Goal: Task Accomplishment & Management: Complete application form

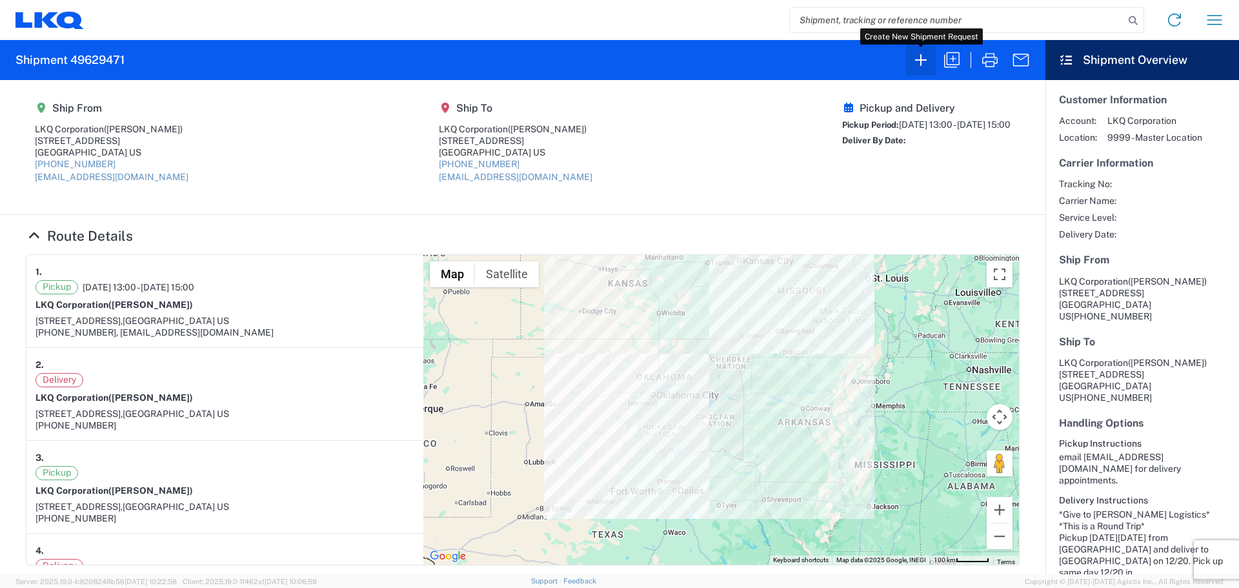
click at [918, 63] on icon "button" at bounding box center [920, 60] width 21 height 21
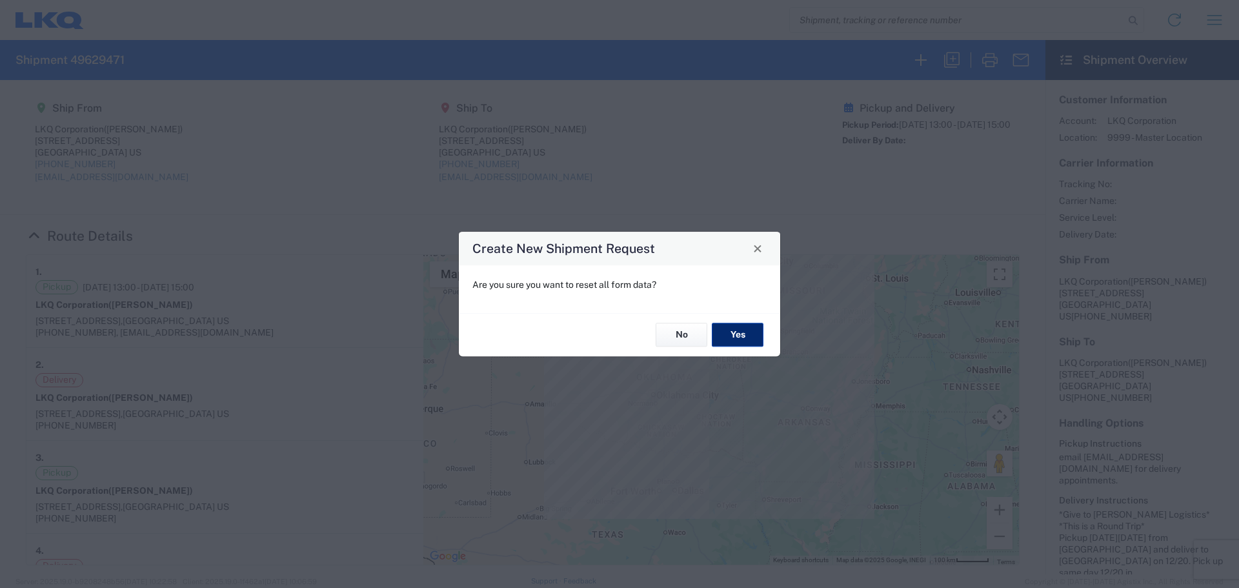
click at [737, 336] on button "Yes" at bounding box center [738, 335] width 52 height 24
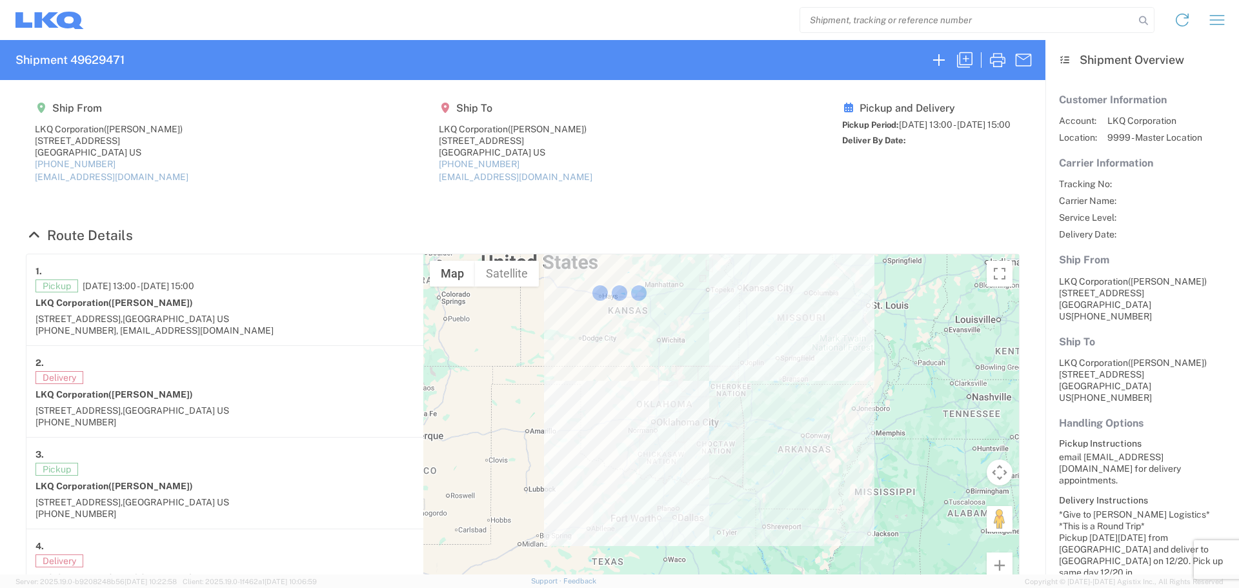
select select "FULL"
select select "LBS"
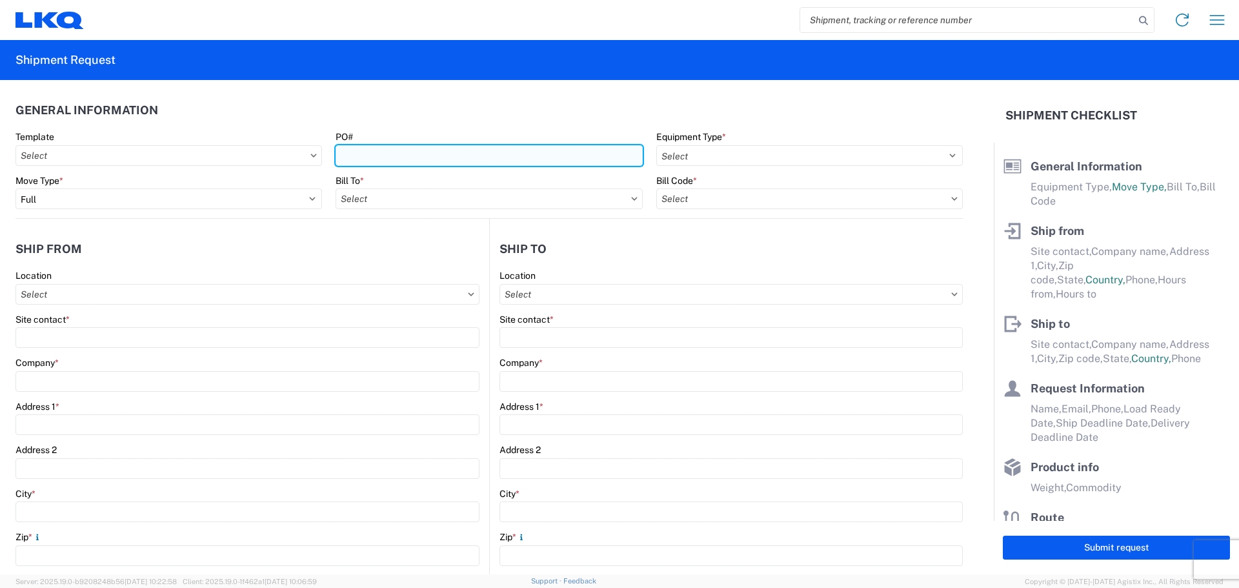
click at [470, 161] on input "PO#" at bounding box center [488, 155] width 306 height 21
type input "MMMPuyallup092225"
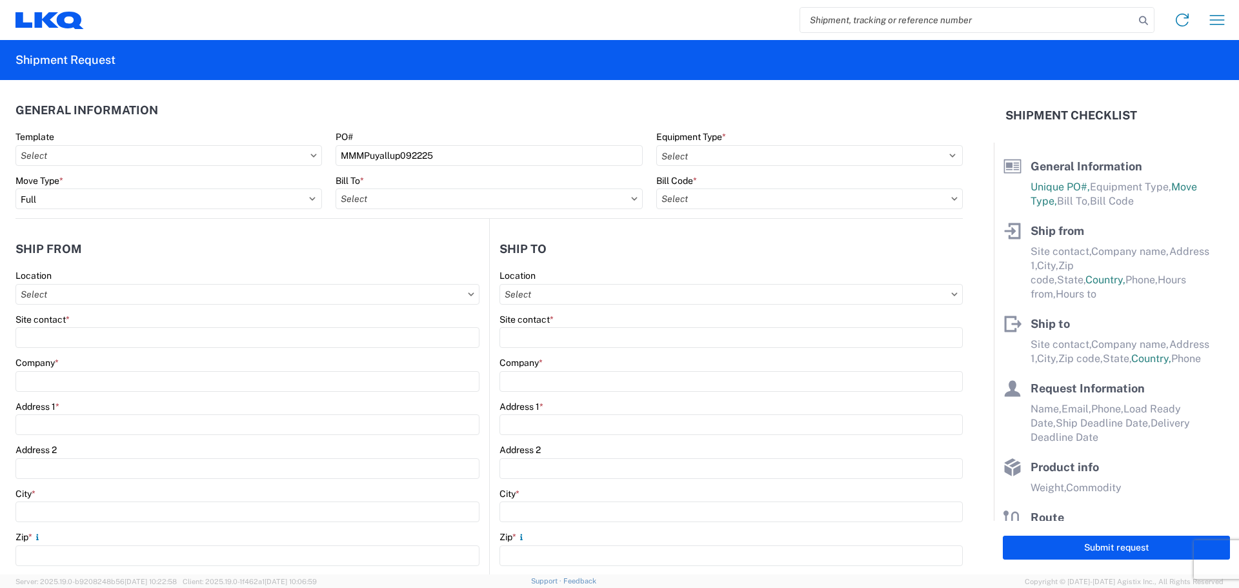
drag, startPoint x: 596, startPoint y: 113, endPoint x: 607, endPoint y: 108, distance: 12.1
click at [597, 110] on header "General Information" at bounding box center [488, 109] width 947 height 29
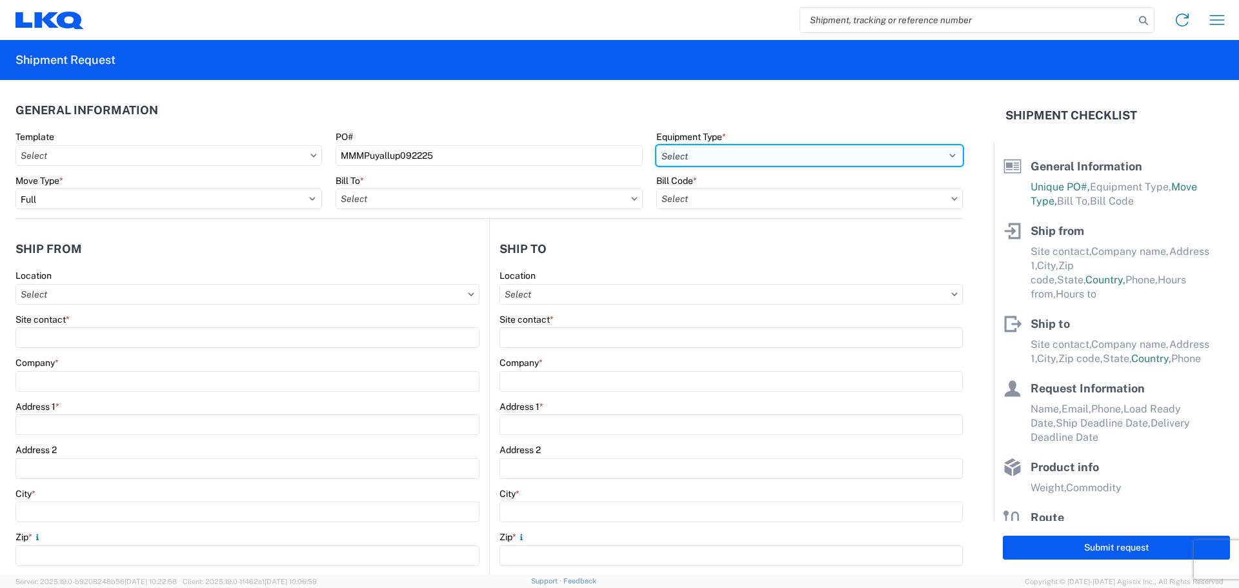
click at [687, 156] on select "Select 53’ Dry Van Flatbed Dropdeck (van) Lowboy (flatbed) Rail" at bounding box center [809, 155] width 306 height 21
select select "STDV"
click at [656, 145] on select "Select 53’ Dry Van Flatbed Dropdeck (van) Lowboy (flatbed) Rail" at bounding box center [809, 155] width 306 height 21
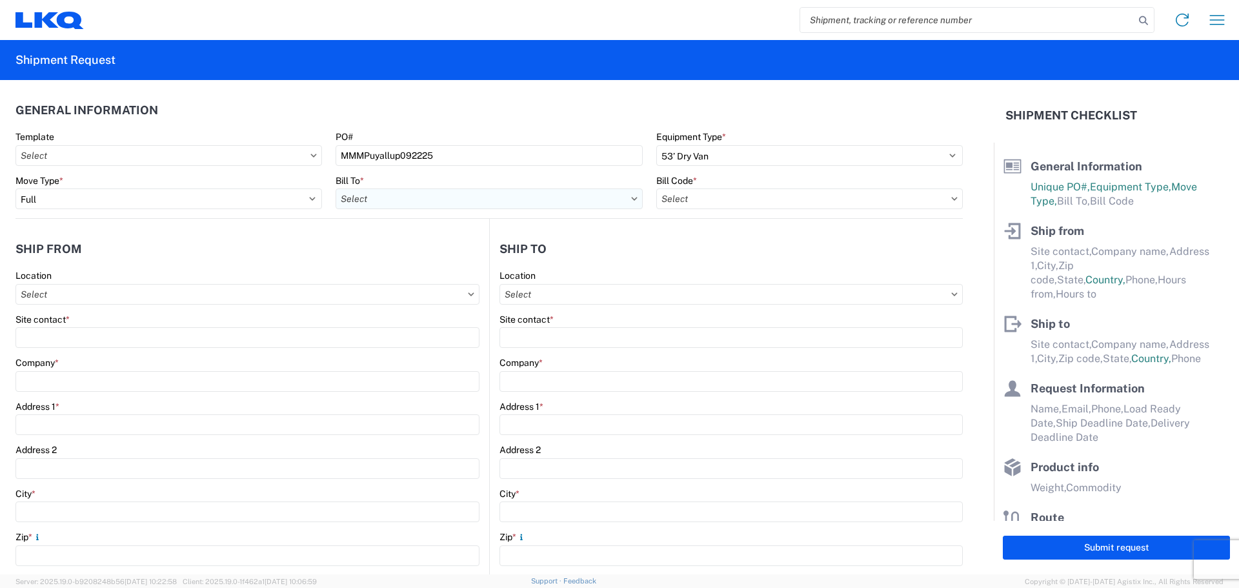
click at [372, 197] on input "text" at bounding box center [488, 198] width 306 height 21
type input "1760"
click at [401, 259] on div "1760 - LKQ Best Core" at bounding box center [448, 256] width 226 height 21
type input "1760 - LKQ Best Core"
click at [794, 197] on input "text" at bounding box center [809, 198] width 306 height 21
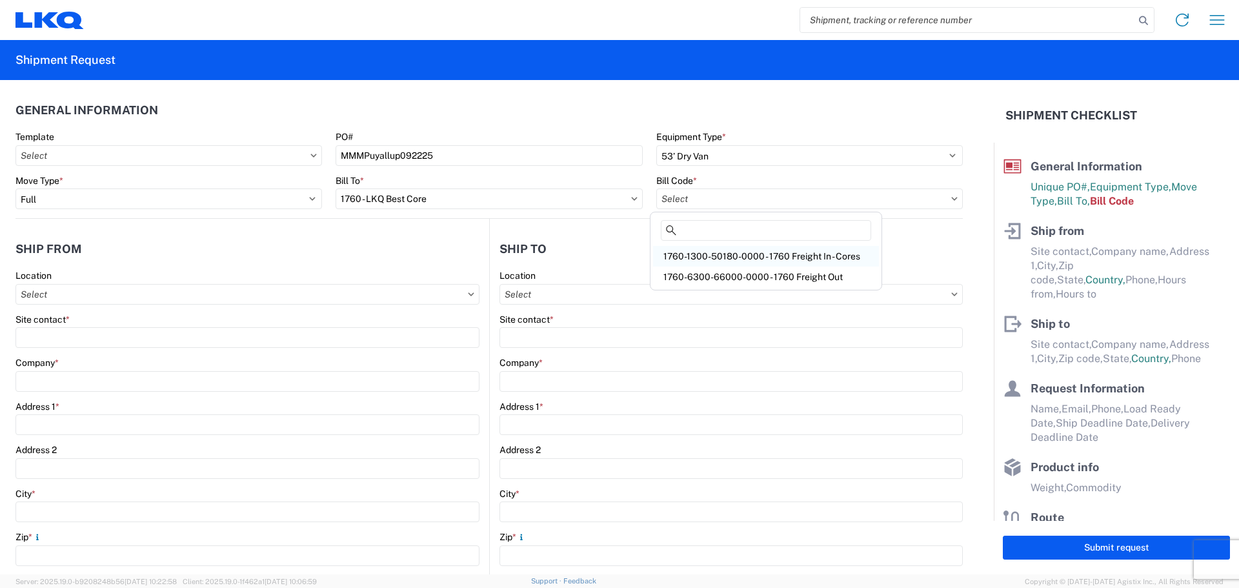
click at [779, 254] on div "1760-1300-50180-0000 - 1760 Freight In - Cores" at bounding box center [766, 256] width 226 height 21
type input "1760-1300-50180-0000 - 1760 Freight In - Cores"
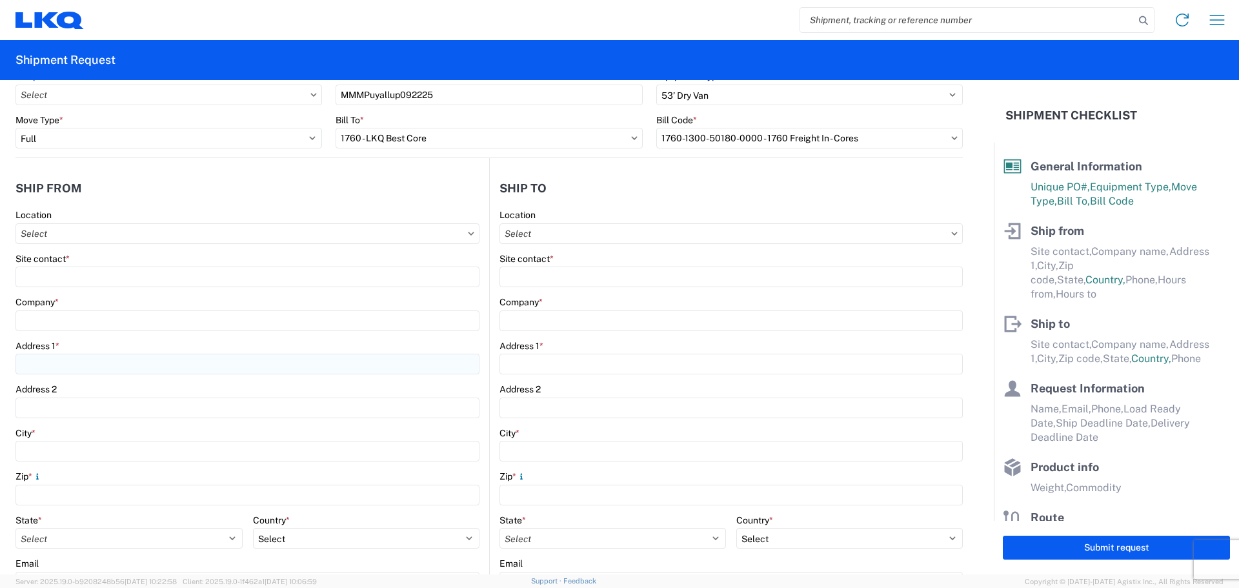
scroll to position [86, 0]
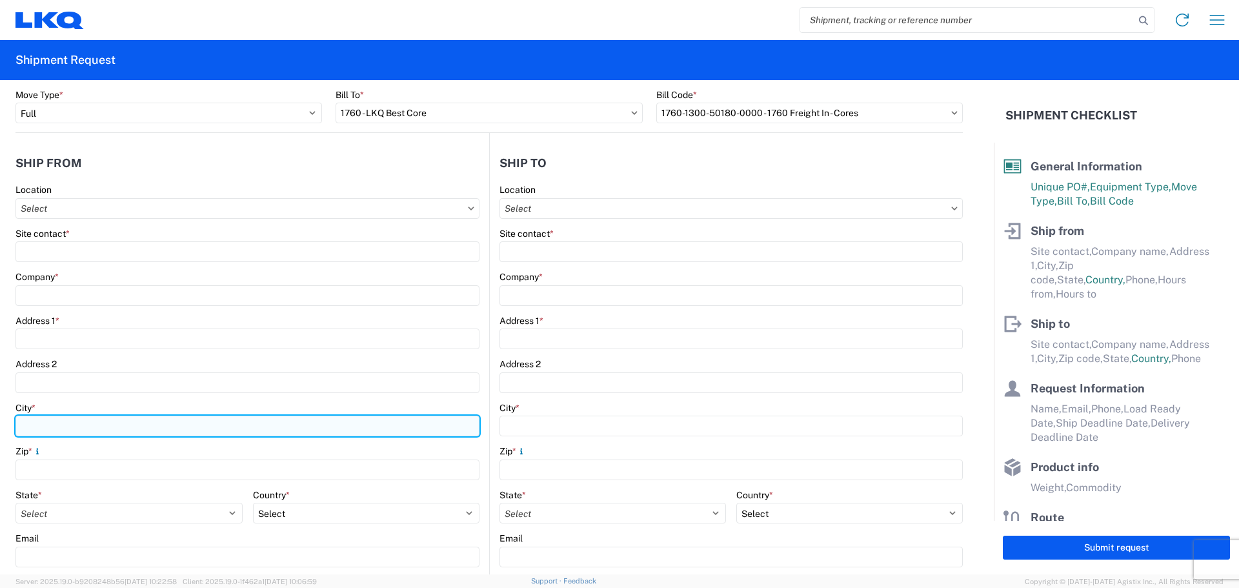
click at [65, 424] on input "City *" at bounding box center [247, 425] width 464 height 21
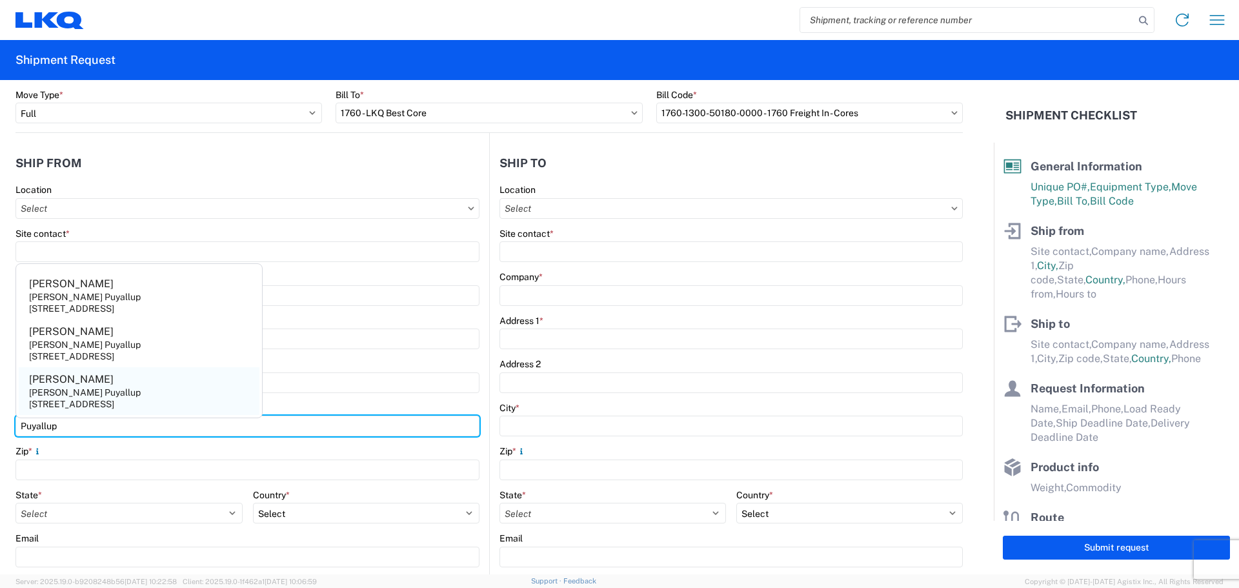
type input "Puyallup"
click at [75, 394] on div "[PERSON_NAME] Puyallup" at bounding box center [85, 392] width 112 height 12
type input "[PERSON_NAME]"
type input "[PERSON_NAME] Puyallup"
type input "[STREET_ADDRESS]"
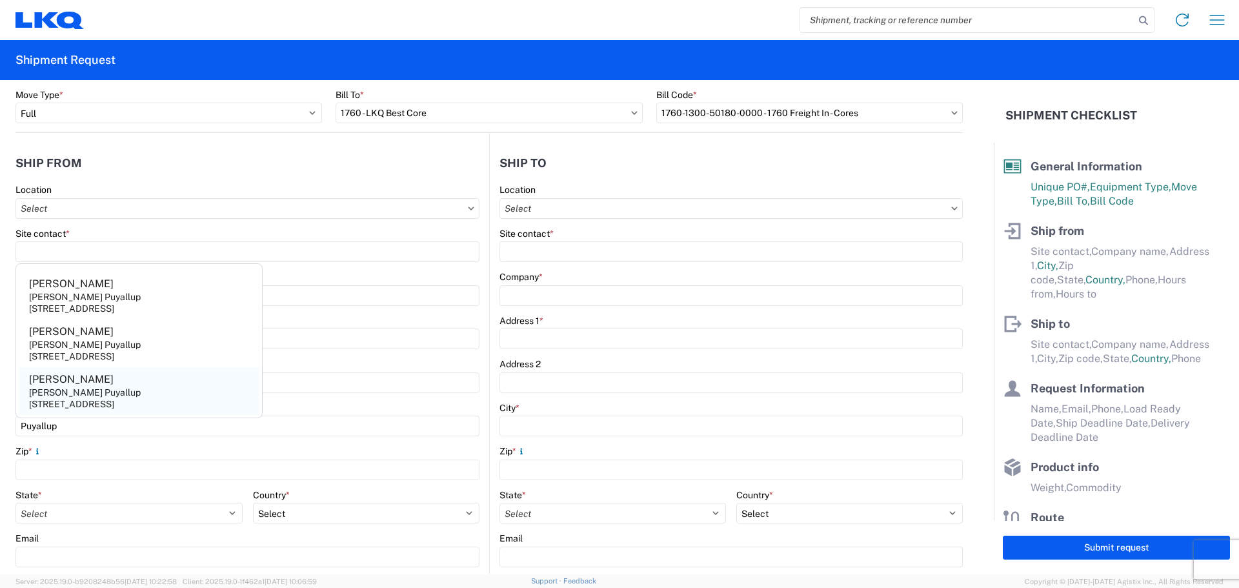
type input "98371"
select select "WA"
select select "US"
type input "[EMAIL_ADDRESS][DOMAIN_NAME]"
type input "[PHONE_NUMBER]"
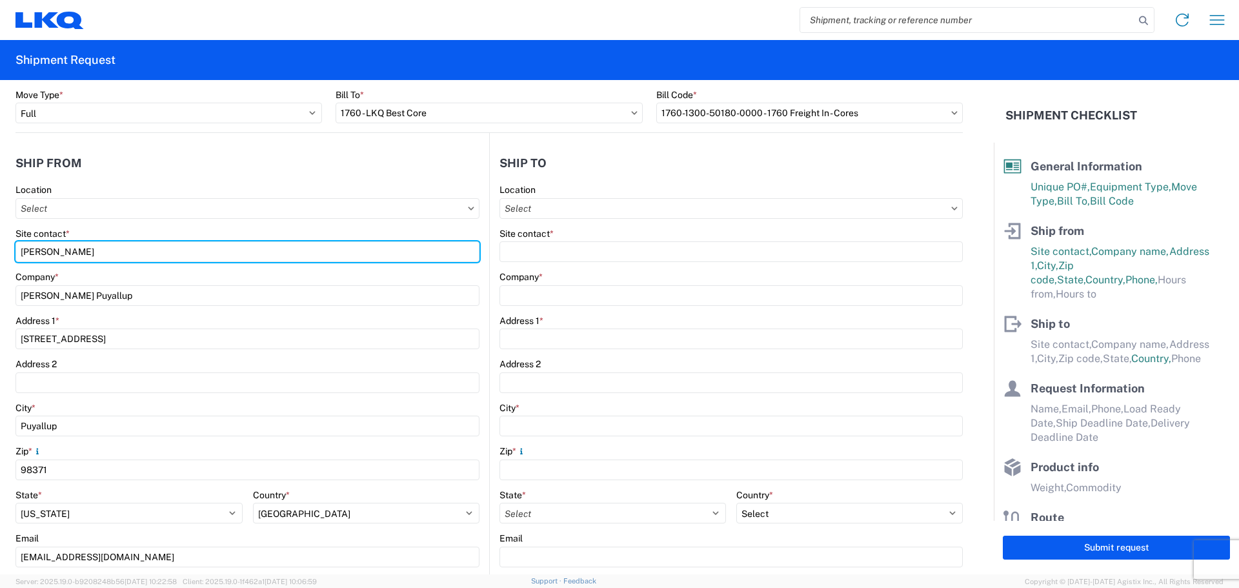
click at [0, 249] on form "General Information Template PO# MMMPuyallup092225 Equipment Type * Select 53’ …" at bounding box center [496, 327] width 993 height 494
type input "[PERSON_NAME]"
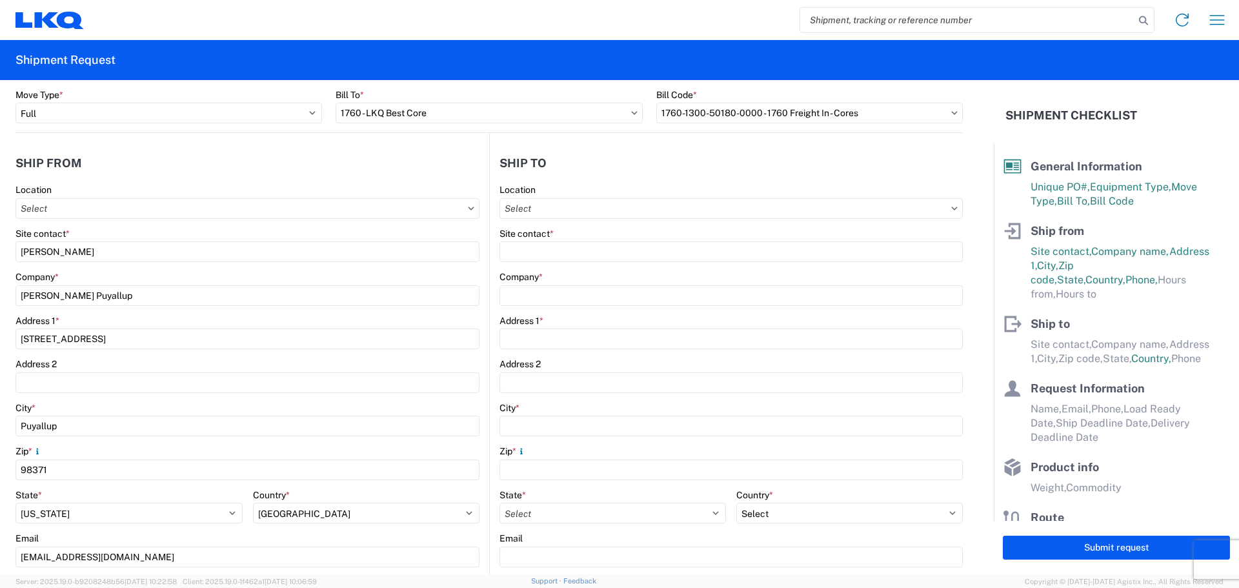
click at [172, 177] on header "Ship from" at bounding box center [252, 162] width 474 height 29
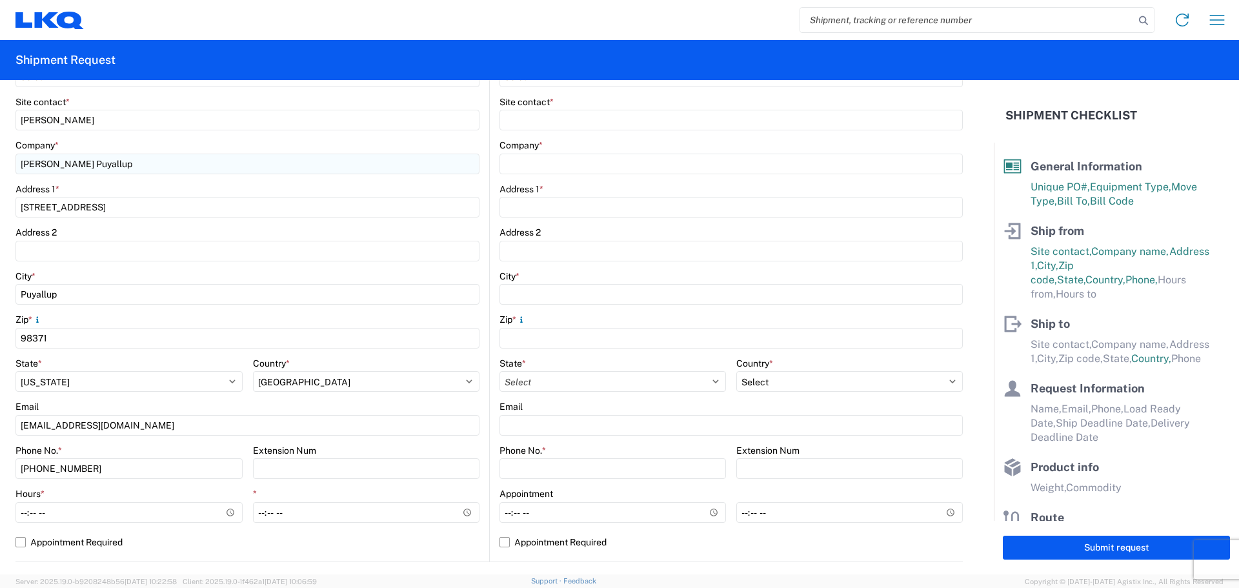
scroll to position [258, 0]
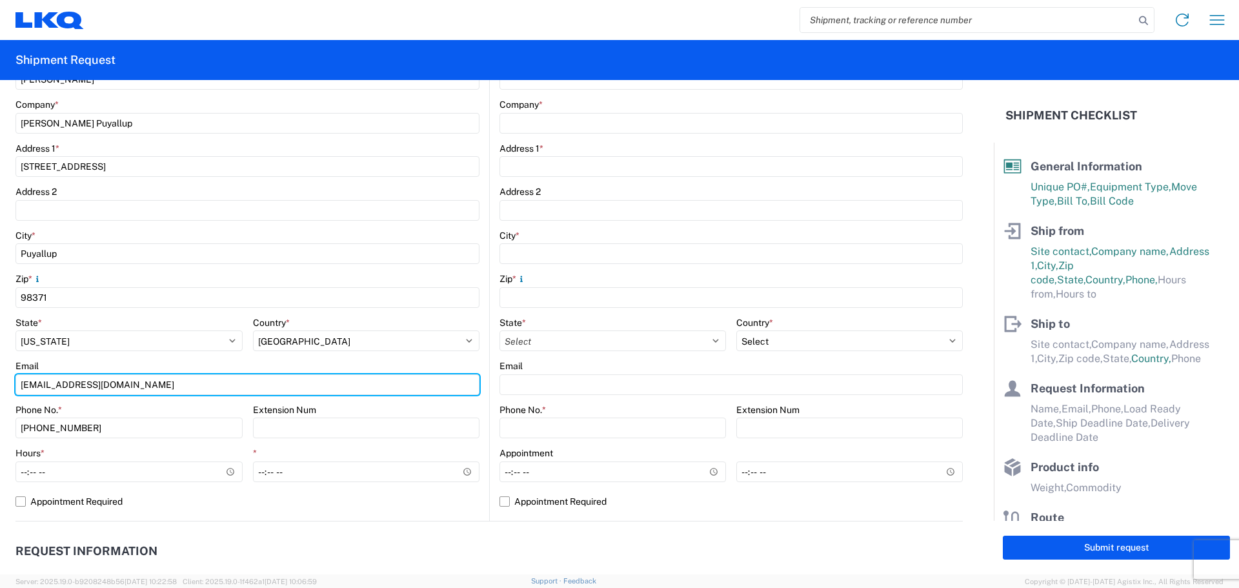
drag, startPoint x: 155, startPoint y: 390, endPoint x: 0, endPoint y: 395, distance: 155.6
click at [0, 395] on form "General Information Template PO# MMMPuyallup092225 Equipment Type * Select 53’ …" at bounding box center [496, 327] width 993 height 494
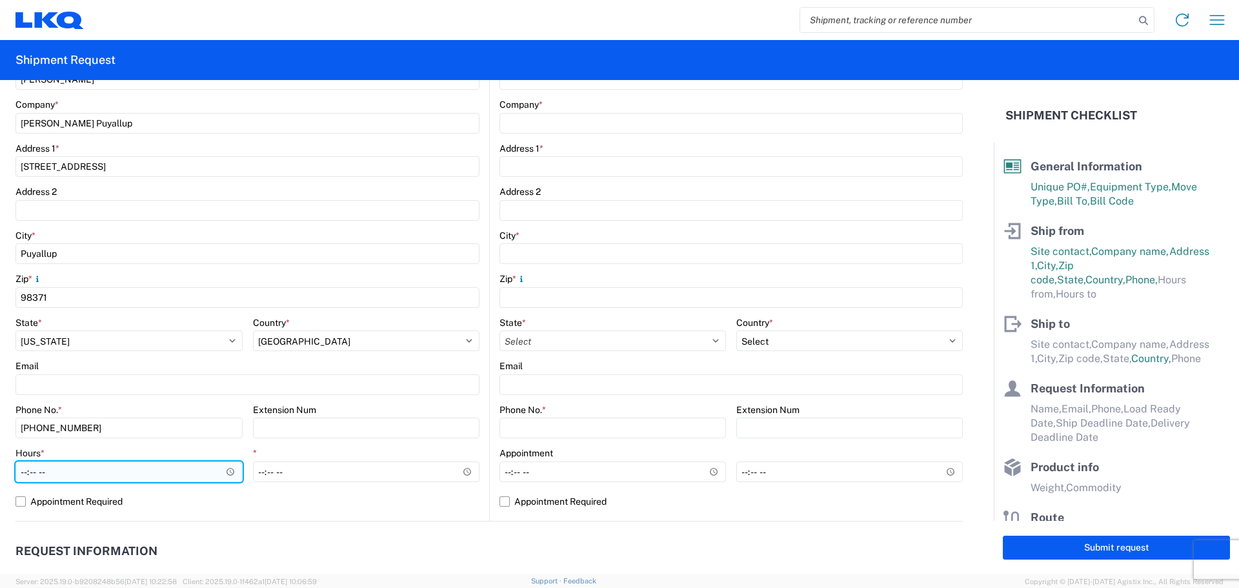
click at [20, 472] on input "Hours *" at bounding box center [128, 471] width 227 height 21
type input "05:00"
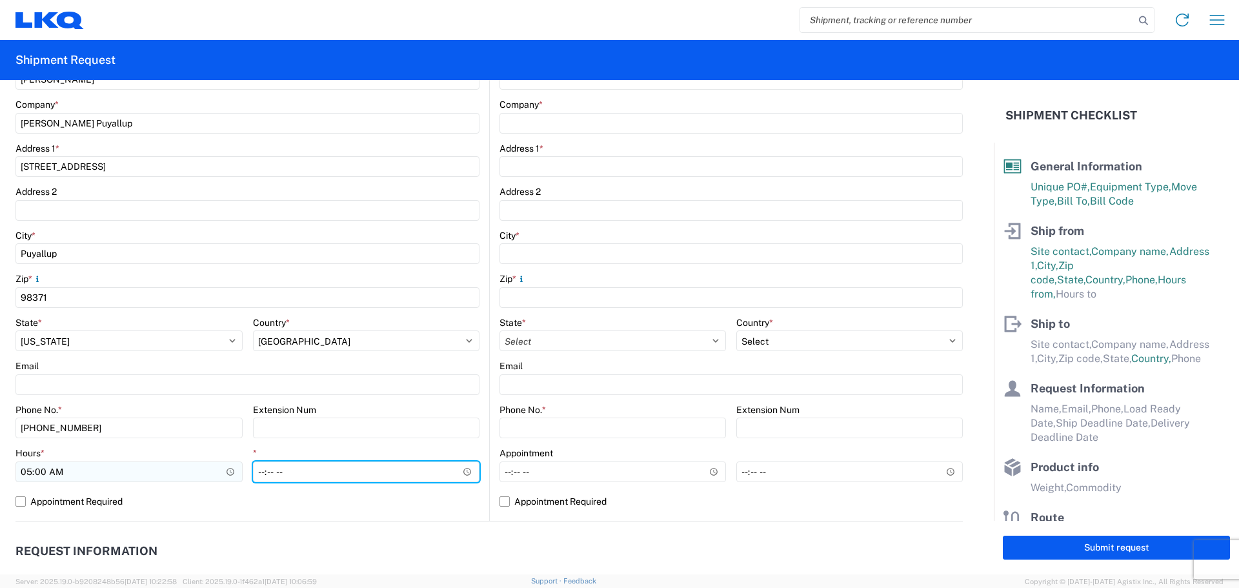
type input "12:00"
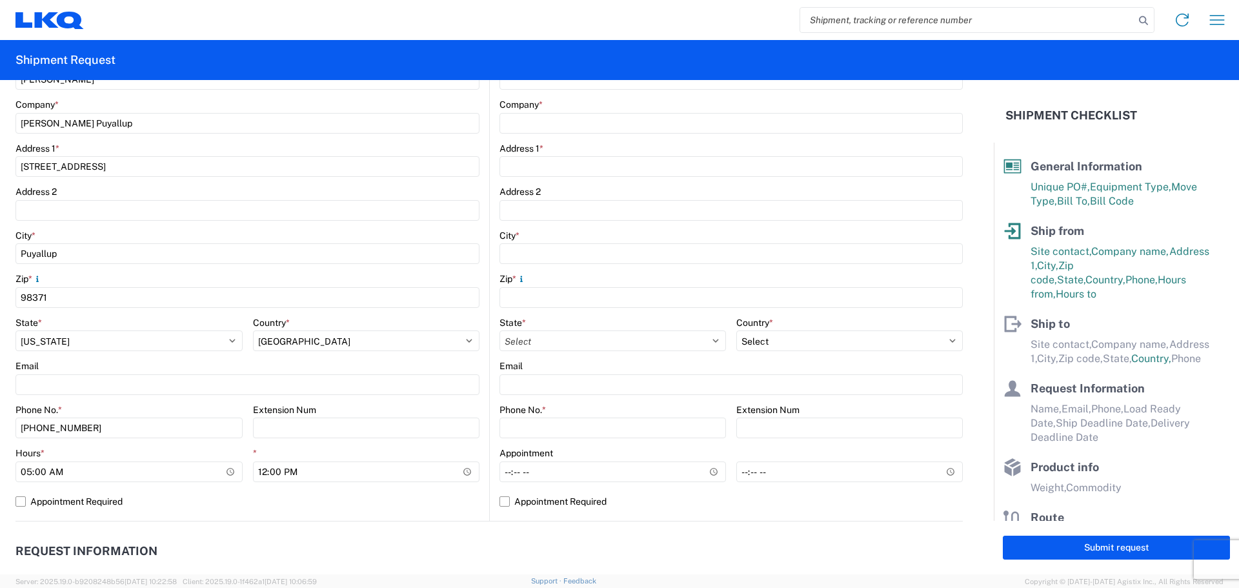
click at [372, 535] on agx-request-info "Request Information Name * Email * Merchant Phone * Load Ready Date * Ship Dead…" at bounding box center [488, 590] width 947 height 139
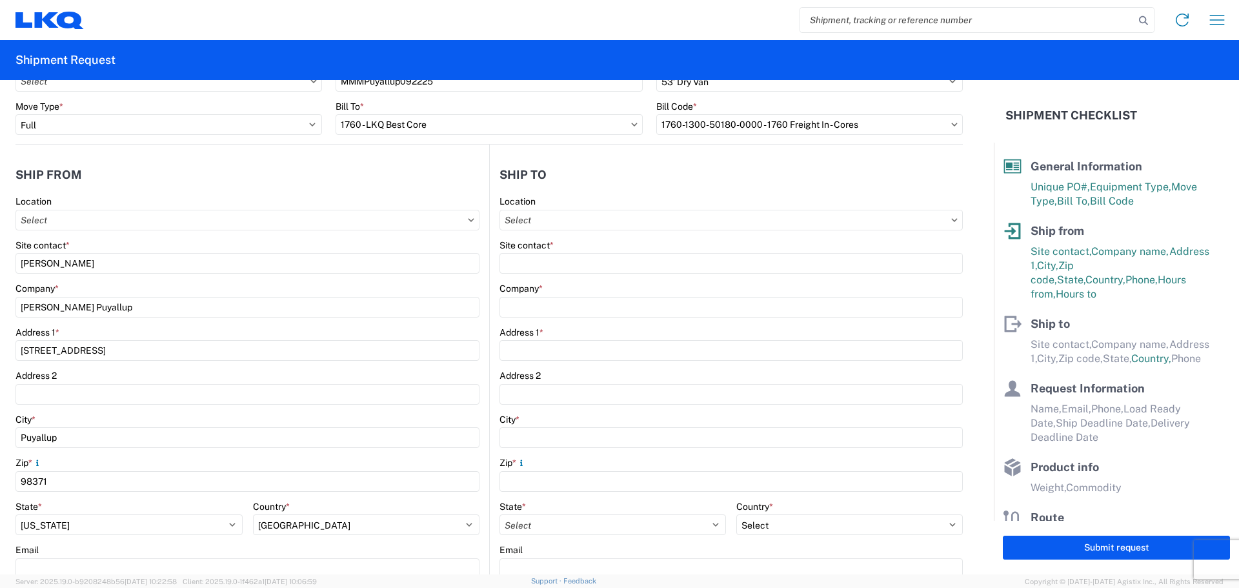
scroll to position [0, 0]
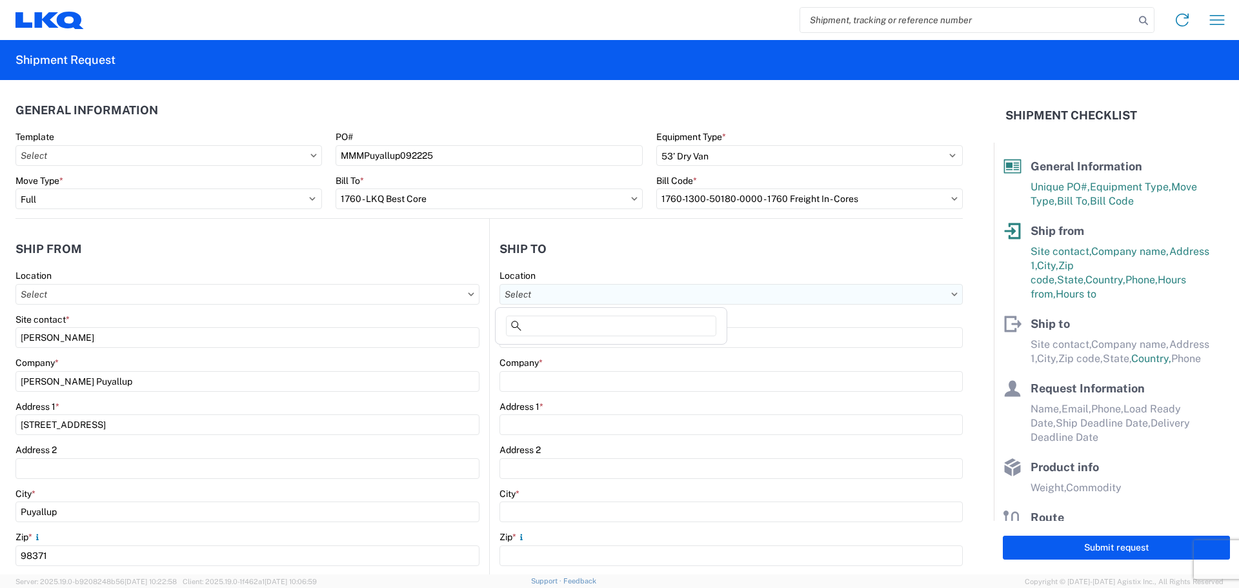
click at [603, 292] on input "text" at bounding box center [730, 294] width 463 height 21
type input "1760"
click at [615, 350] on div "1760 - LKQ Best Core" at bounding box center [611, 351] width 226 height 21
type input "1760 - LKQ Best Core"
type input "LKQ Corporation"
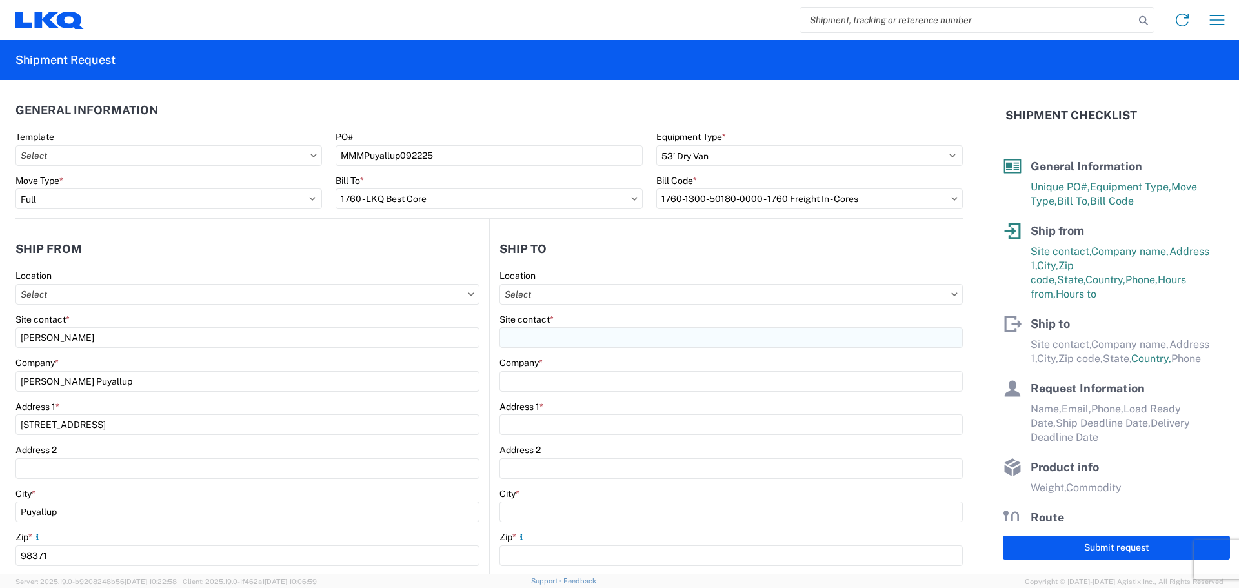
type input "[STREET_ADDRESS]"
type input "[GEOGRAPHIC_DATA]"
type input "77038"
select select "[GEOGRAPHIC_DATA]"
select select "US"
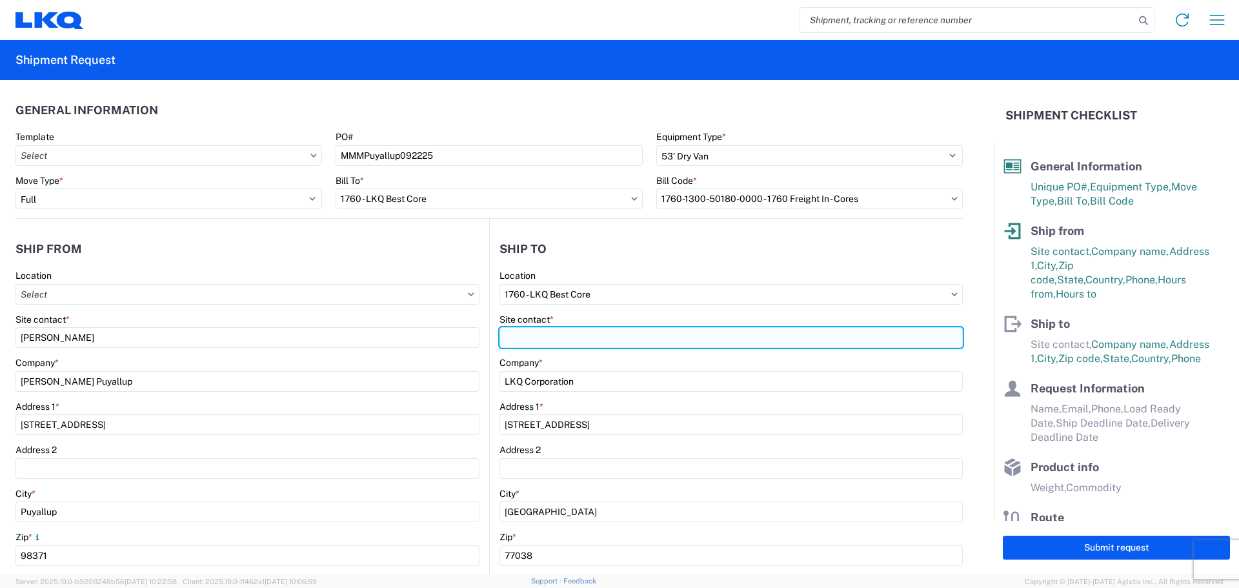
click at [594, 339] on input "Site contact *" at bounding box center [730, 337] width 463 height 21
type input "[PERSON_NAME]"
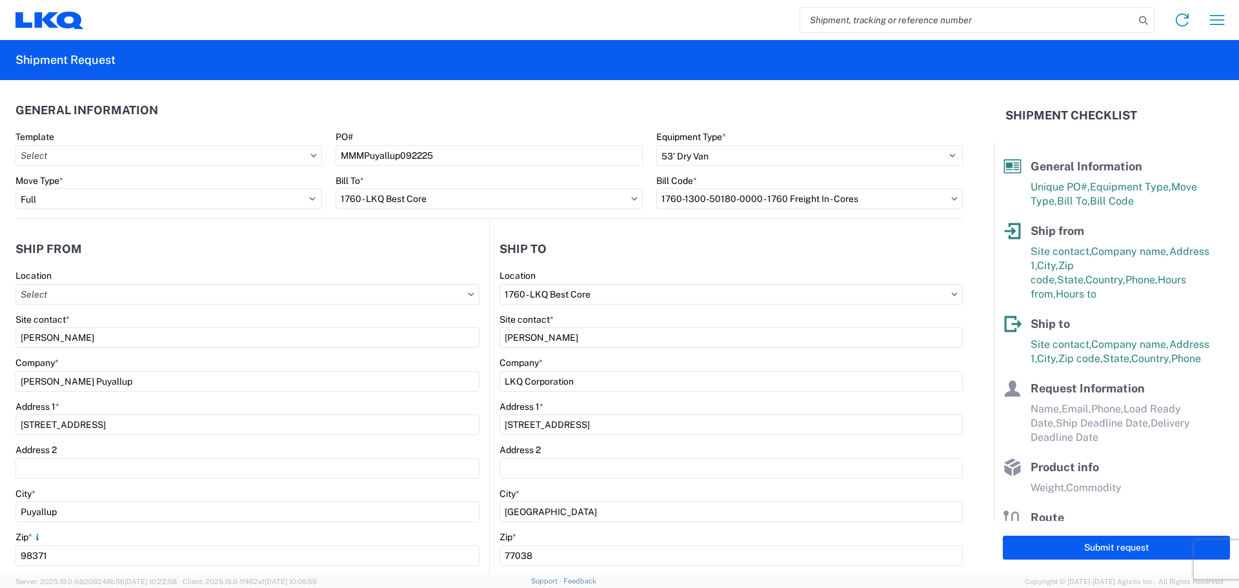
click at [629, 254] on header "Ship to" at bounding box center [726, 248] width 473 height 29
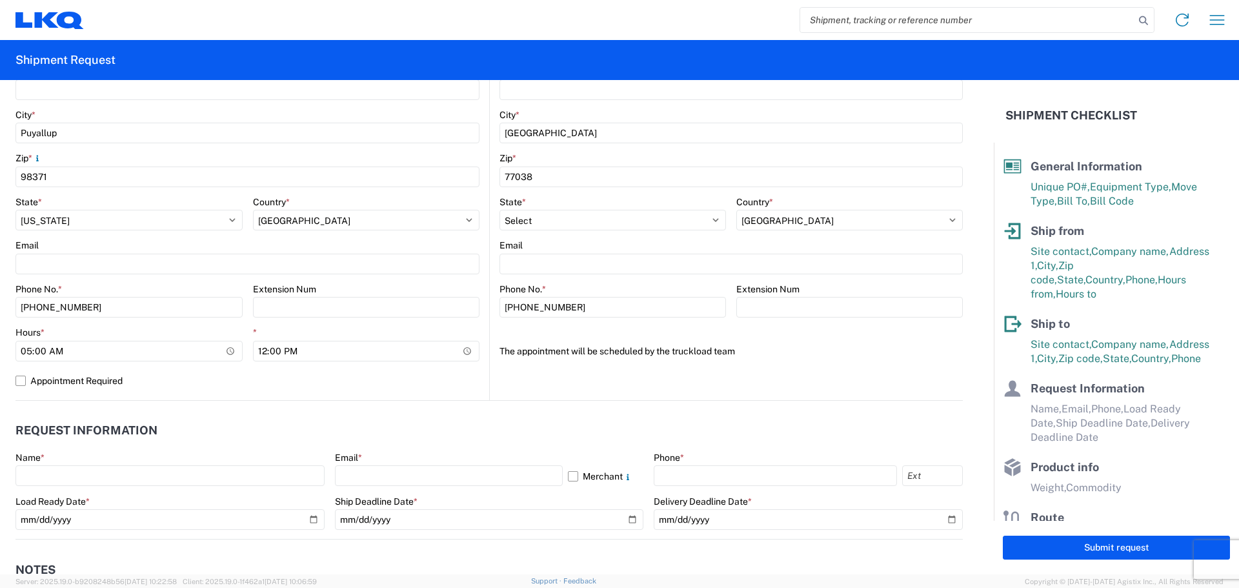
scroll to position [430, 0]
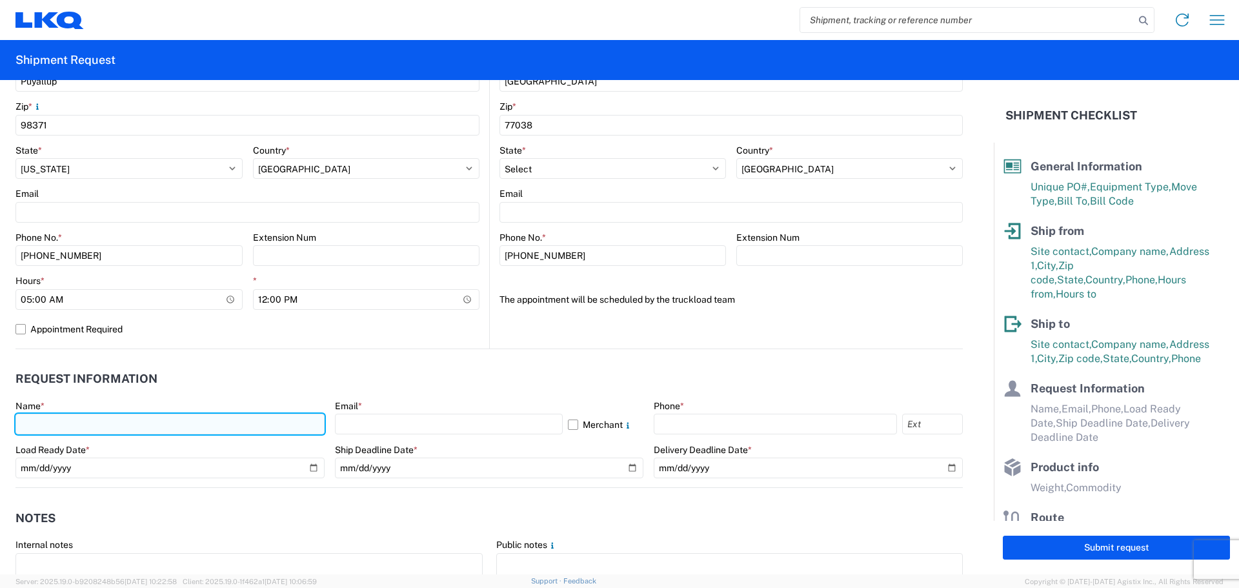
click at [152, 426] on input "text" at bounding box center [169, 424] width 309 height 21
type input "[PERSON_NAME]"
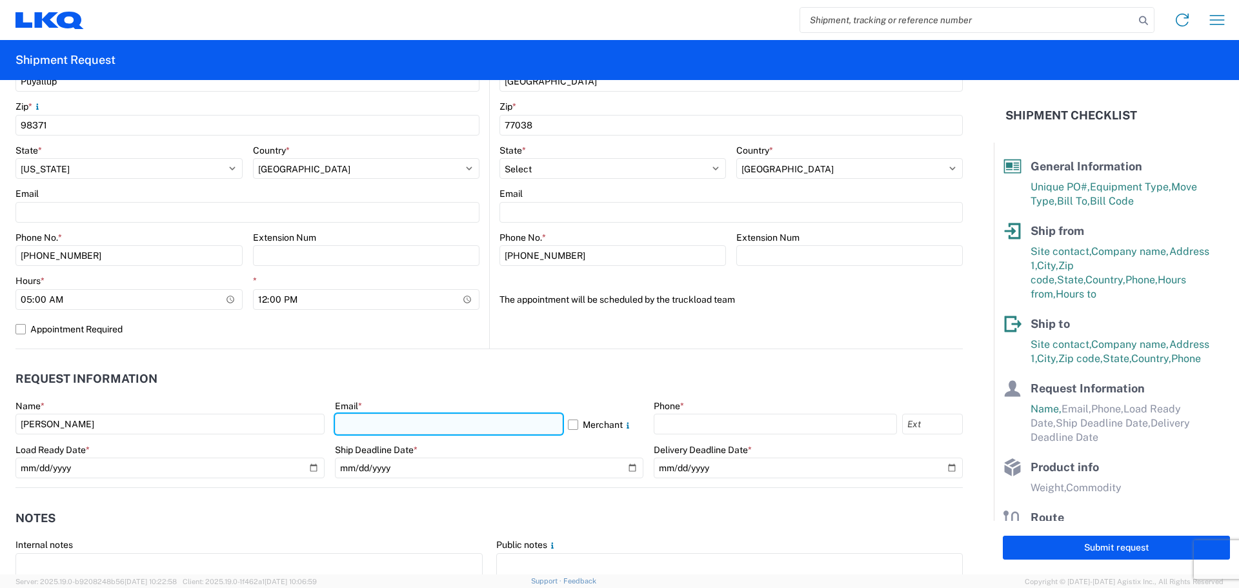
drag, startPoint x: 372, startPoint y: 424, endPoint x: 383, endPoint y: 424, distance: 10.3
click at [372, 424] on input "text" at bounding box center [449, 424] width 228 height 21
type input "[EMAIL_ADDRESS][DOMAIN_NAME]"
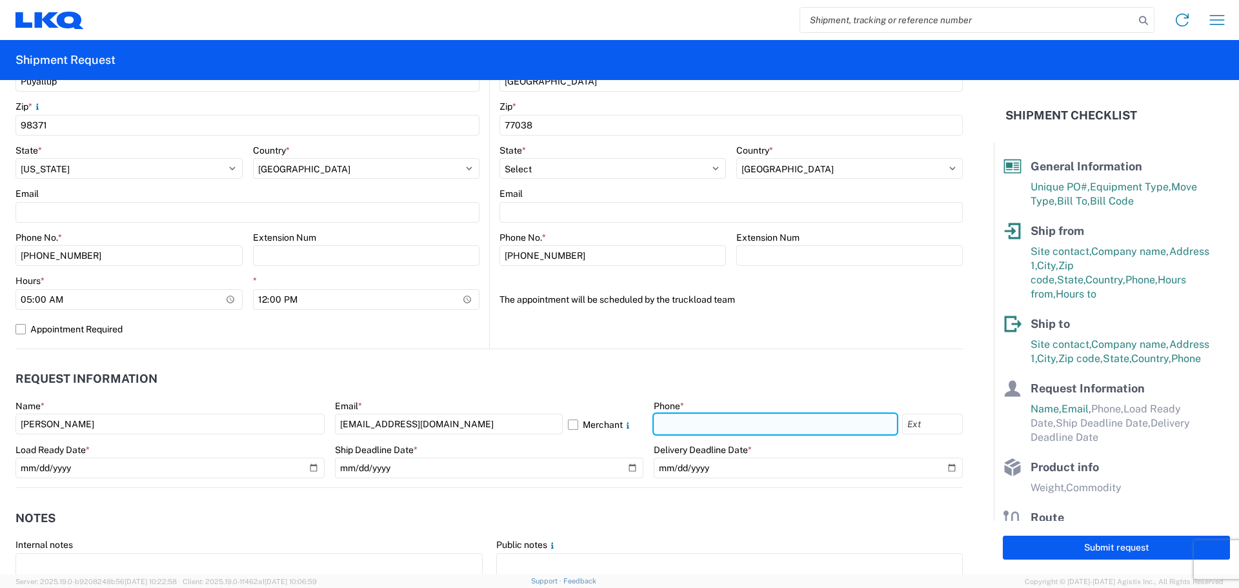
click at [672, 424] on input "text" at bounding box center [774, 424] width 243 height 21
type input "[PHONE_NUMBER]"
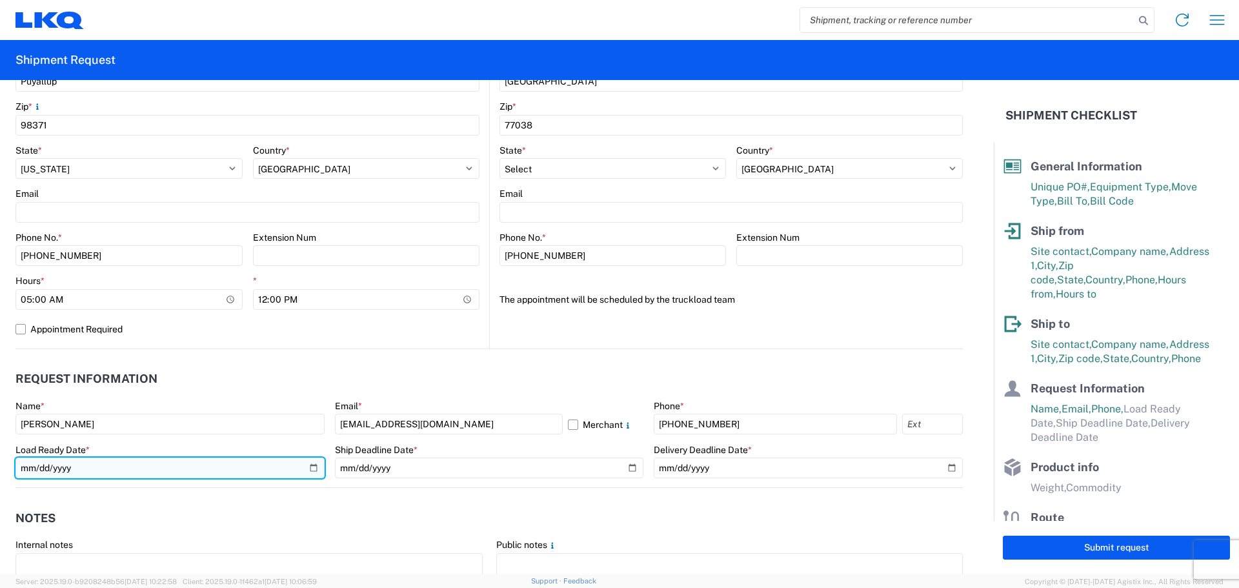
click at [312, 468] on input "date" at bounding box center [169, 467] width 309 height 21
type input "[DATE]"
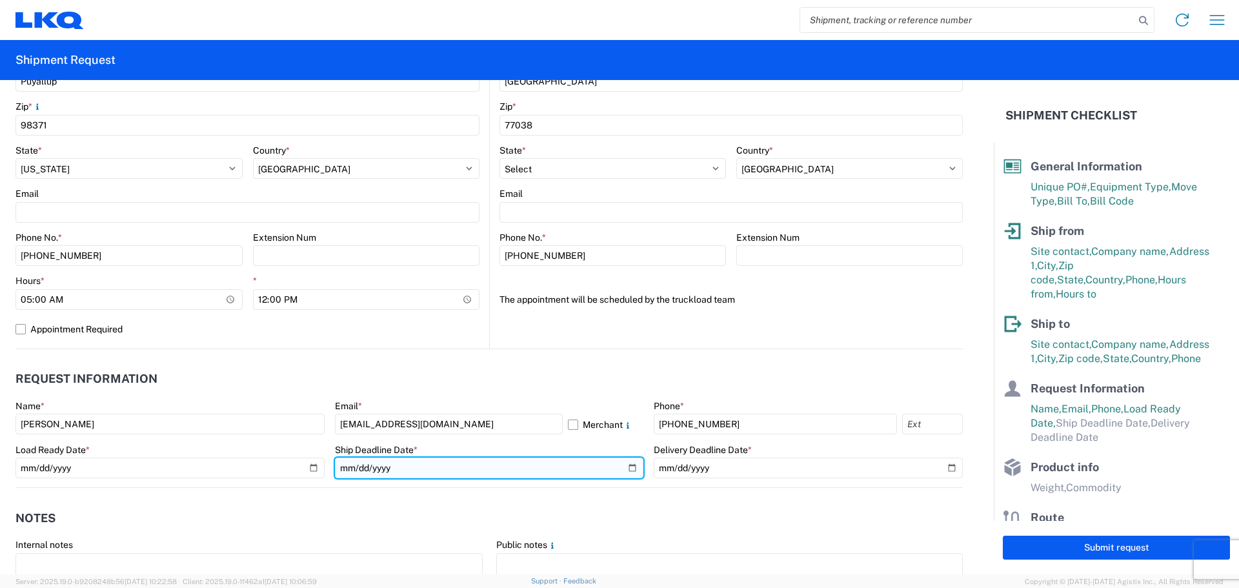
click at [624, 463] on input "date" at bounding box center [489, 467] width 309 height 21
type input "[DATE]"
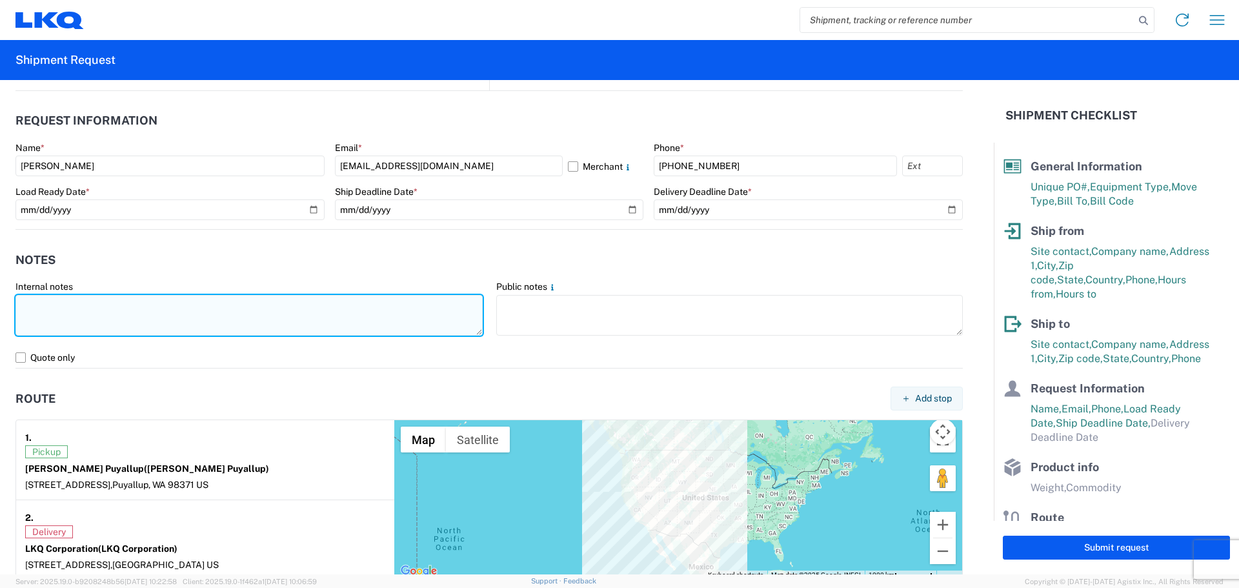
click at [177, 321] on textarea at bounding box center [248, 315] width 467 height 41
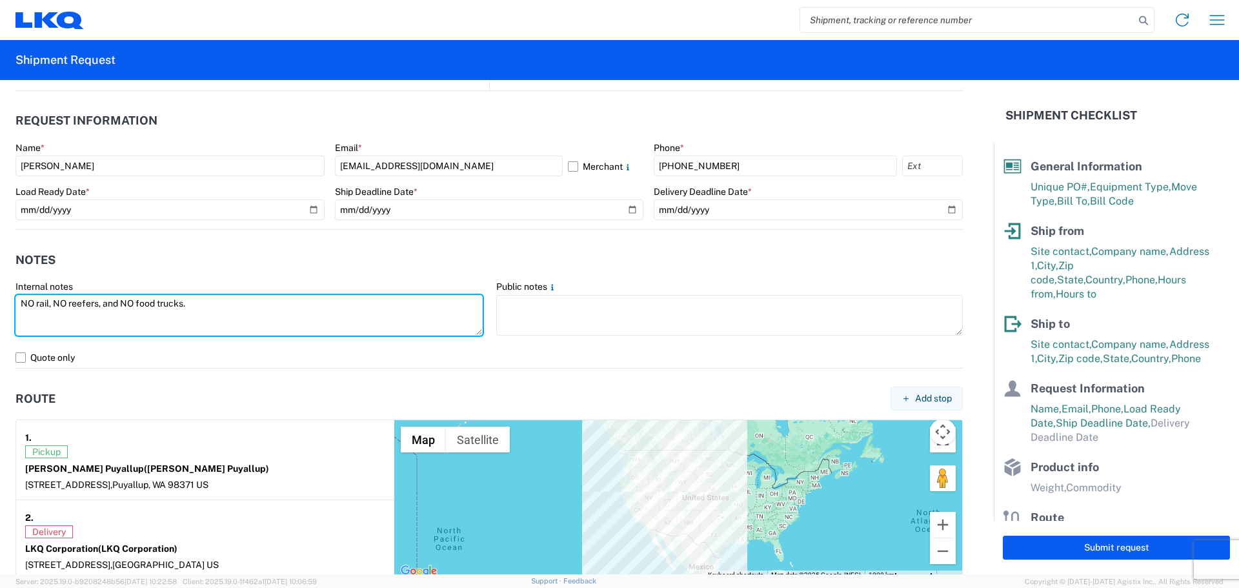
drag, startPoint x: 215, startPoint y: 303, endPoint x: 0, endPoint y: 305, distance: 214.8
click at [0, 305] on form "General Information Template PO# MMMPuyallup092225 Equipment Type * Select 53’ …" at bounding box center [496, 327] width 993 height 494
type textarea "NO rail, NO reefers, and NO food trucks."
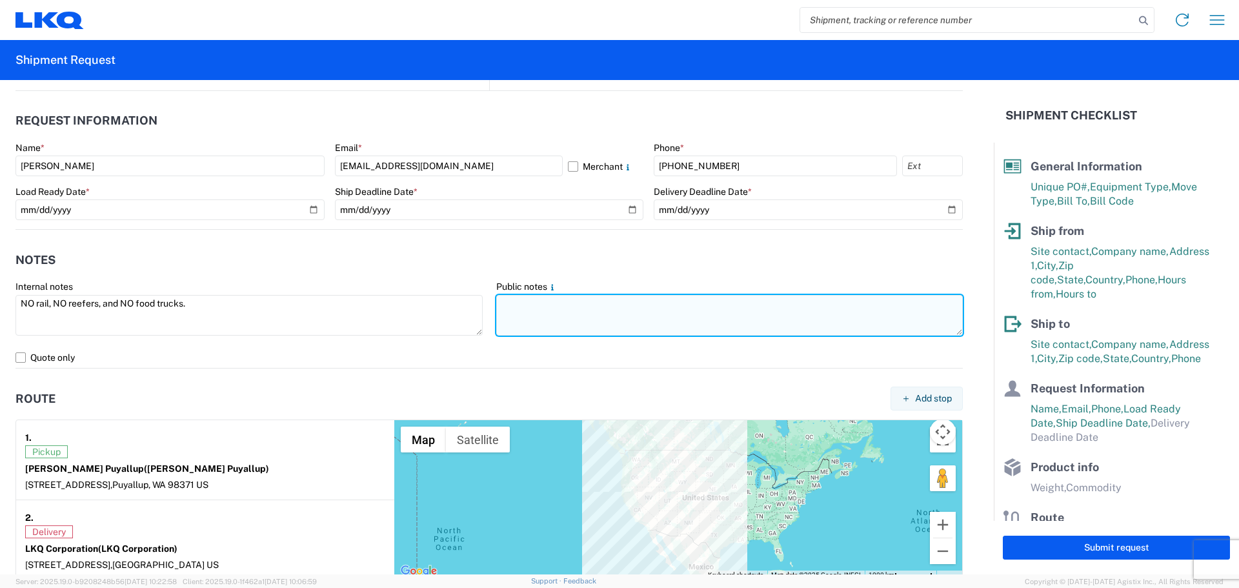
click at [513, 299] on textarea at bounding box center [729, 315] width 467 height 41
paste textarea "NO rail, NO reefers, and NO food trucks."
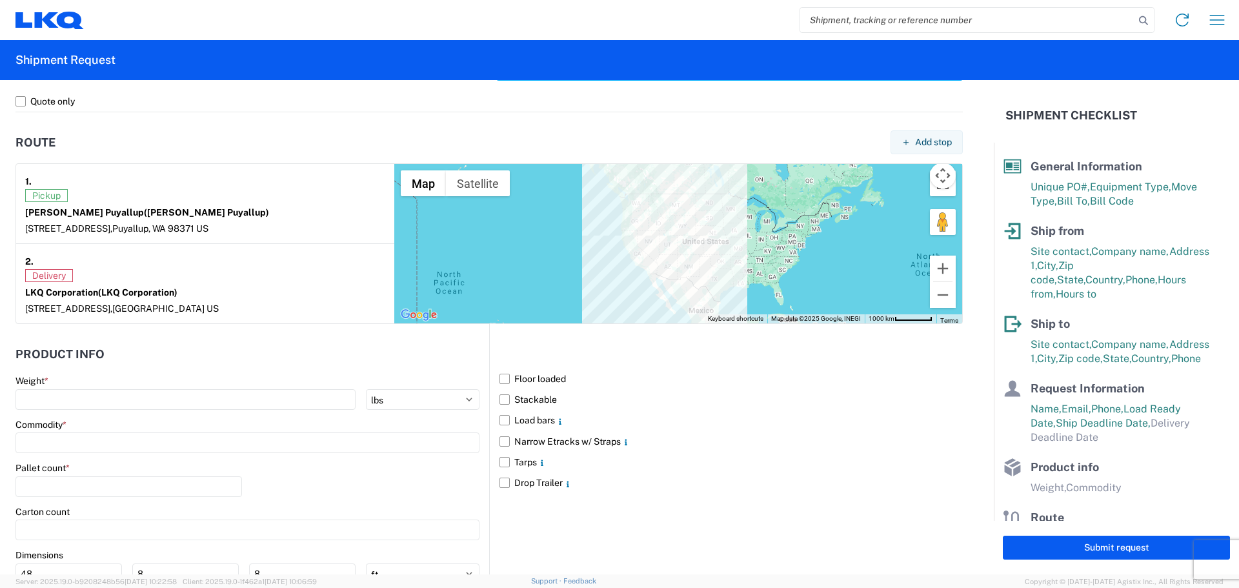
scroll to position [1053, 0]
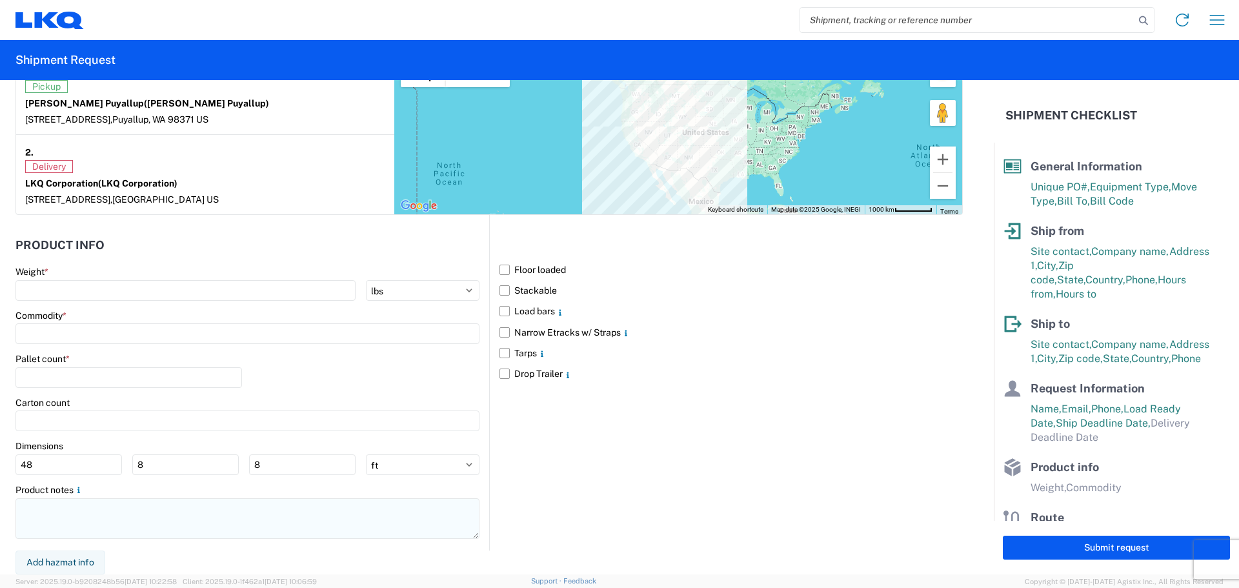
type textarea "NO rail, NO reefers, and NO food trucks."
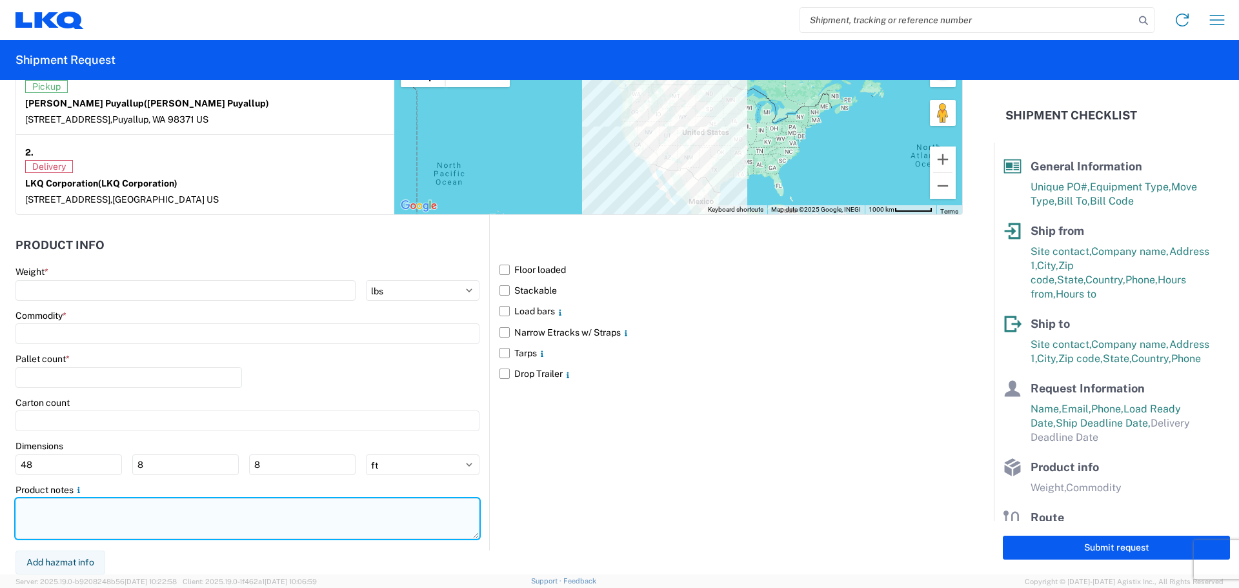
click at [87, 526] on textarea at bounding box center [247, 518] width 464 height 41
paste textarea "NO rail, NO reefers, and NO food trucks."
type textarea "NO rail, NO reefers, and NO food trucks."
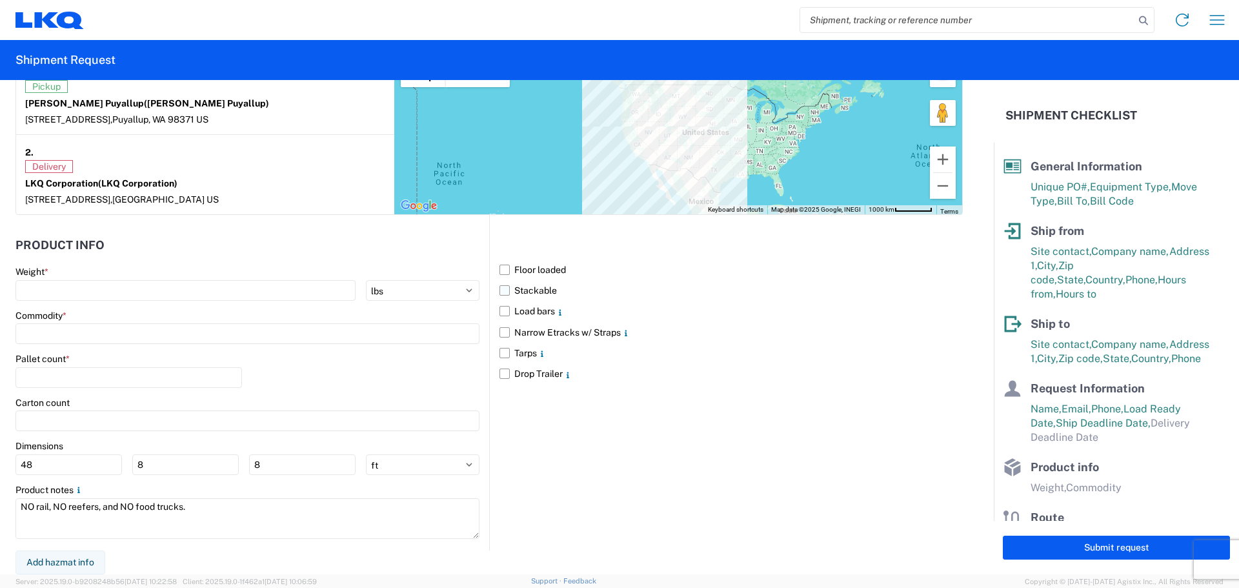
click at [494, 295] on main "Floor loaded Stackable Load bars Narrow Etracks w/ Straps Tarps Drop Trailer" at bounding box center [726, 321] width 473 height 125
click at [501, 286] on label "Stackable" at bounding box center [730, 290] width 463 height 21
click at [0, 0] on input "Stackable" at bounding box center [0, 0] width 0 height 0
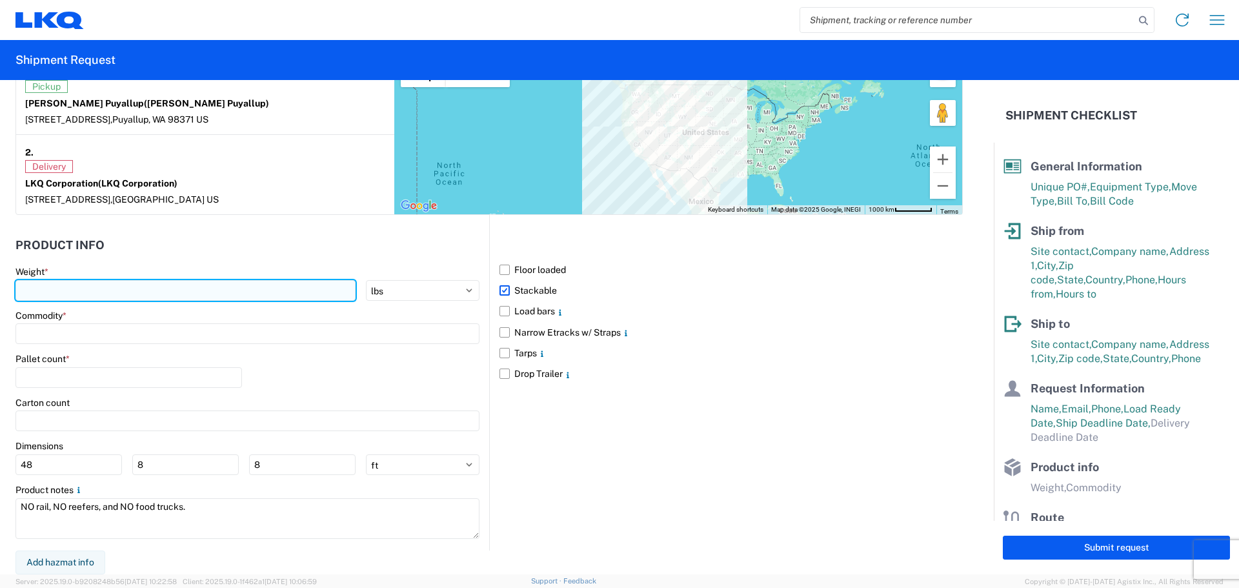
click at [141, 287] on input "number" at bounding box center [185, 290] width 340 height 21
type input "37000"
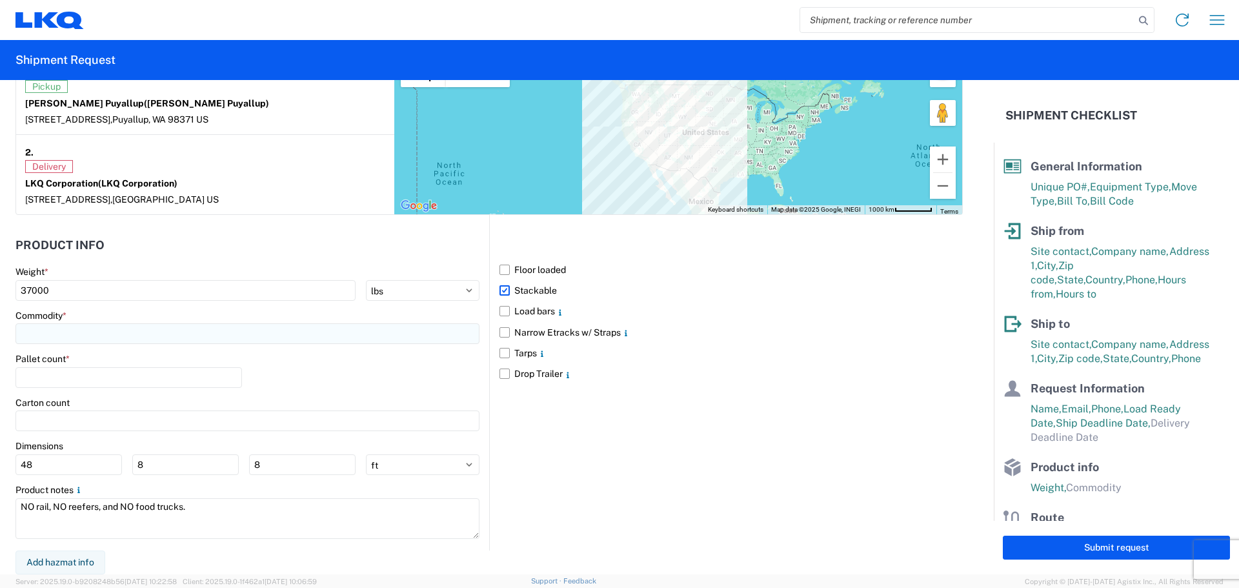
click at [78, 334] on input at bounding box center [247, 333] width 464 height 21
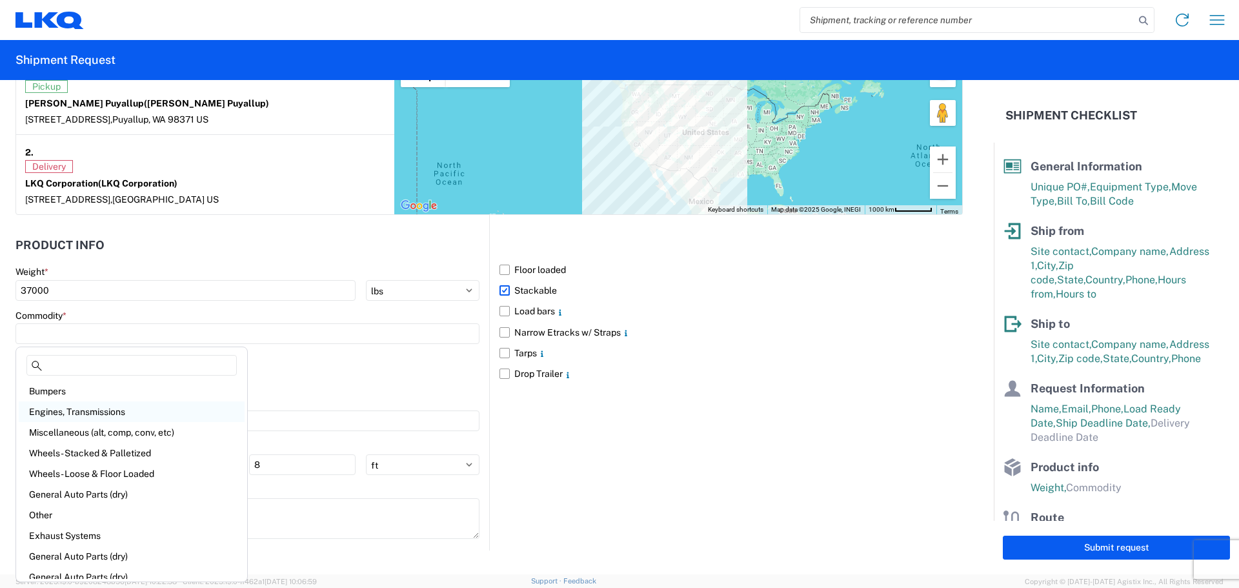
click at [122, 412] on div "Engines, Transmissions" at bounding box center [132, 411] width 226 height 21
type input "Engines, Transmissions"
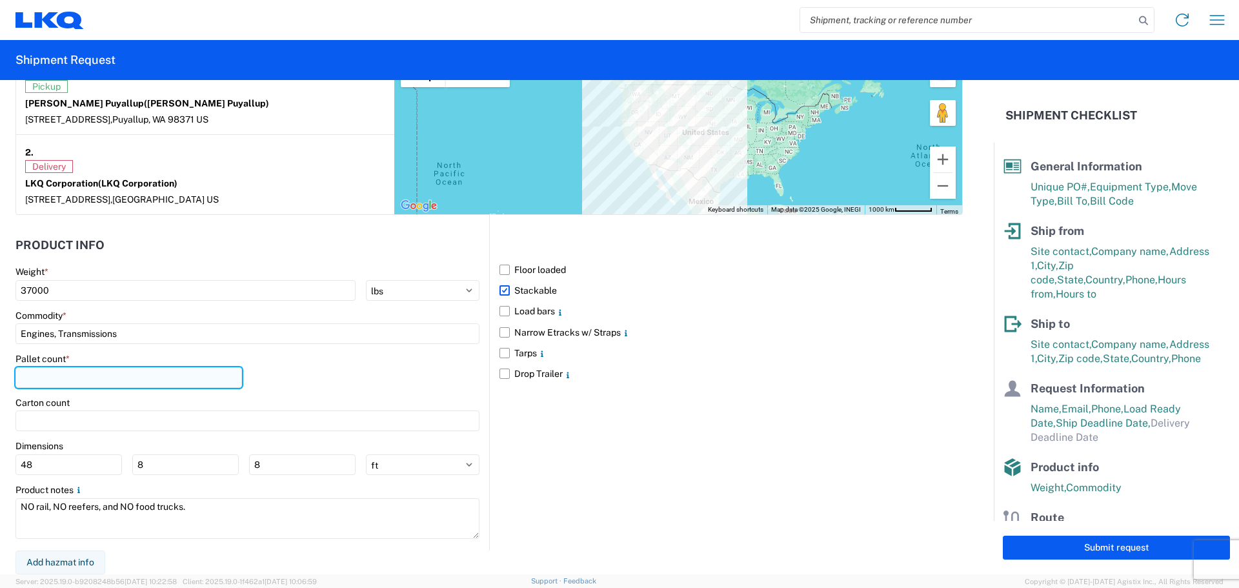
click at [99, 380] on input "number" at bounding box center [128, 377] width 226 height 21
type input "51"
click at [392, 359] on div "Pallet count * 51" at bounding box center [247, 375] width 464 height 44
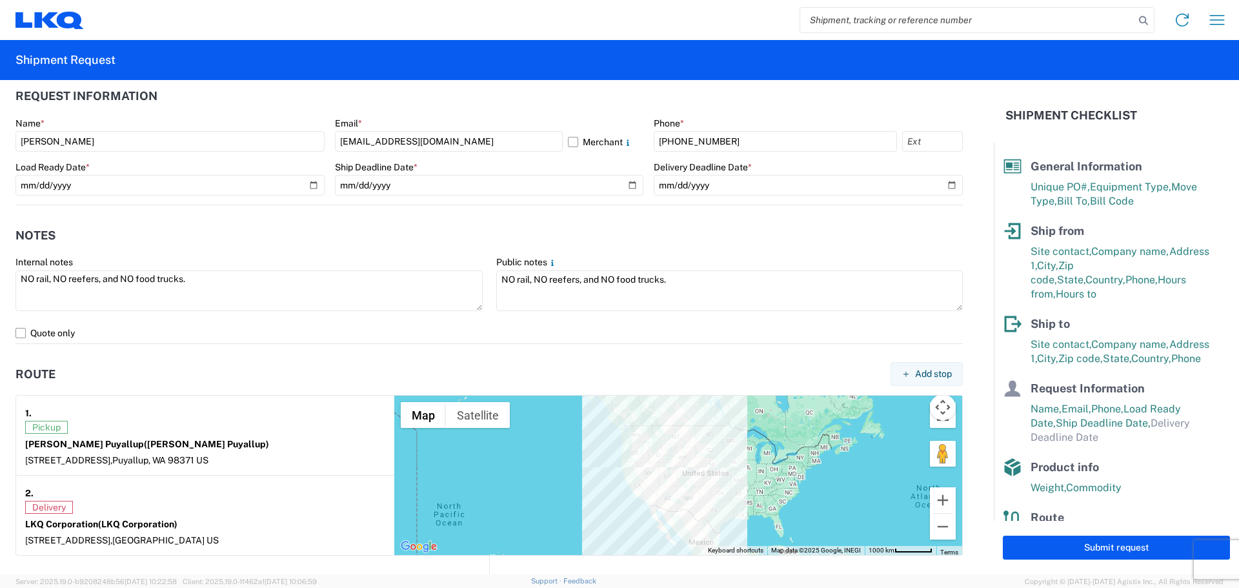
scroll to position [710, 0]
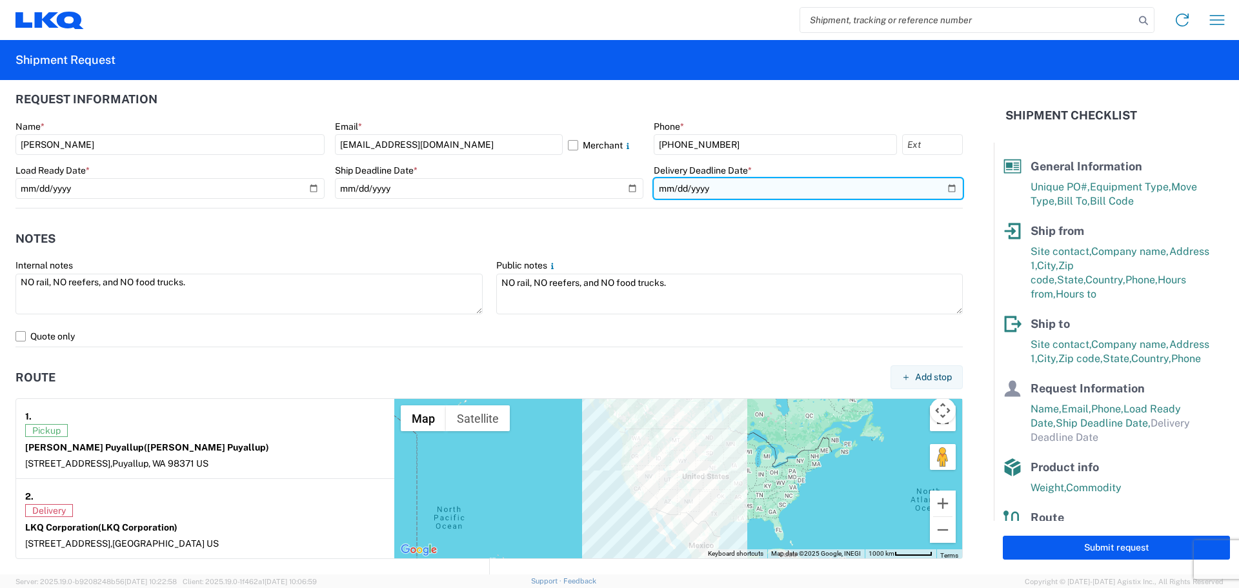
click at [942, 187] on input "date" at bounding box center [807, 188] width 309 height 21
type input "[DATE]"
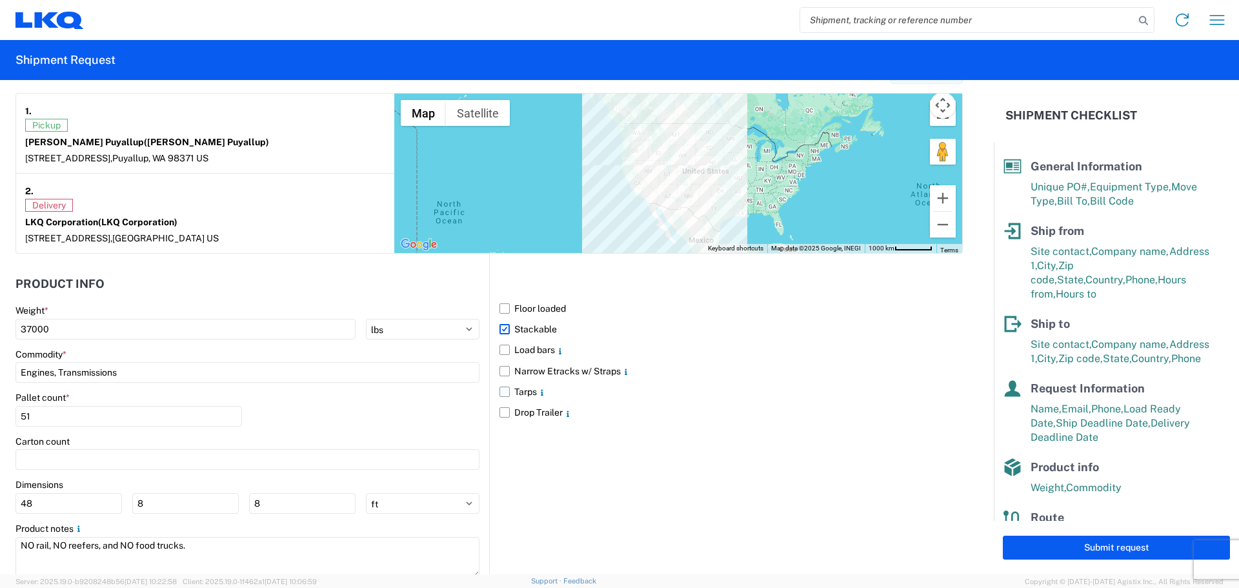
scroll to position [1053, 0]
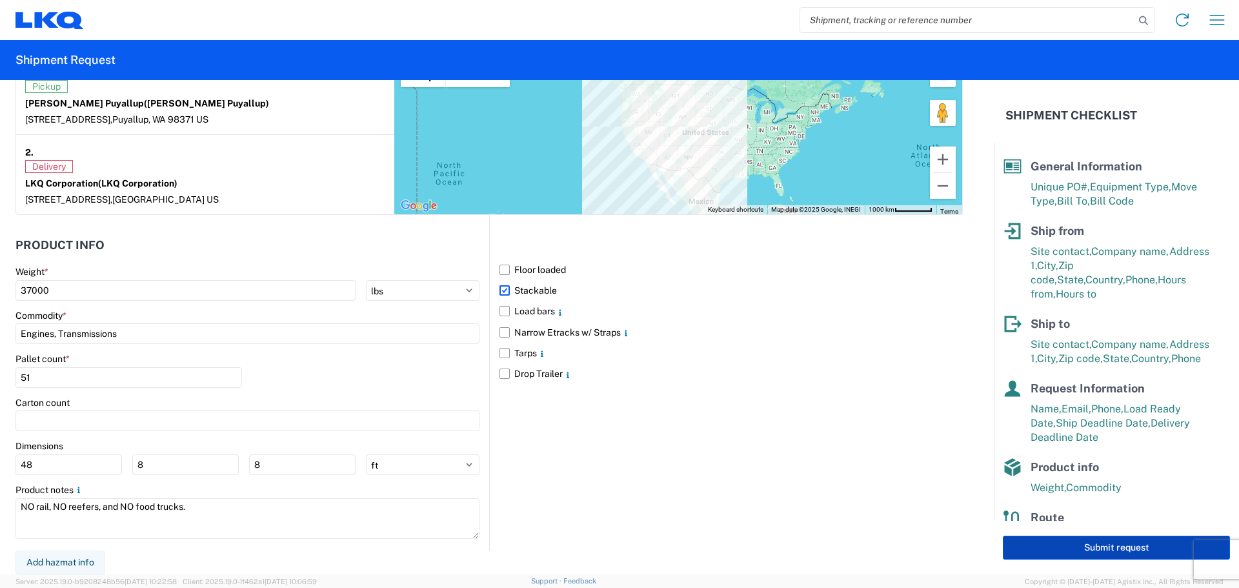
click at [1044, 554] on button "Submit request" at bounding box center [1115, 547] width 227 height 24
select select "US"
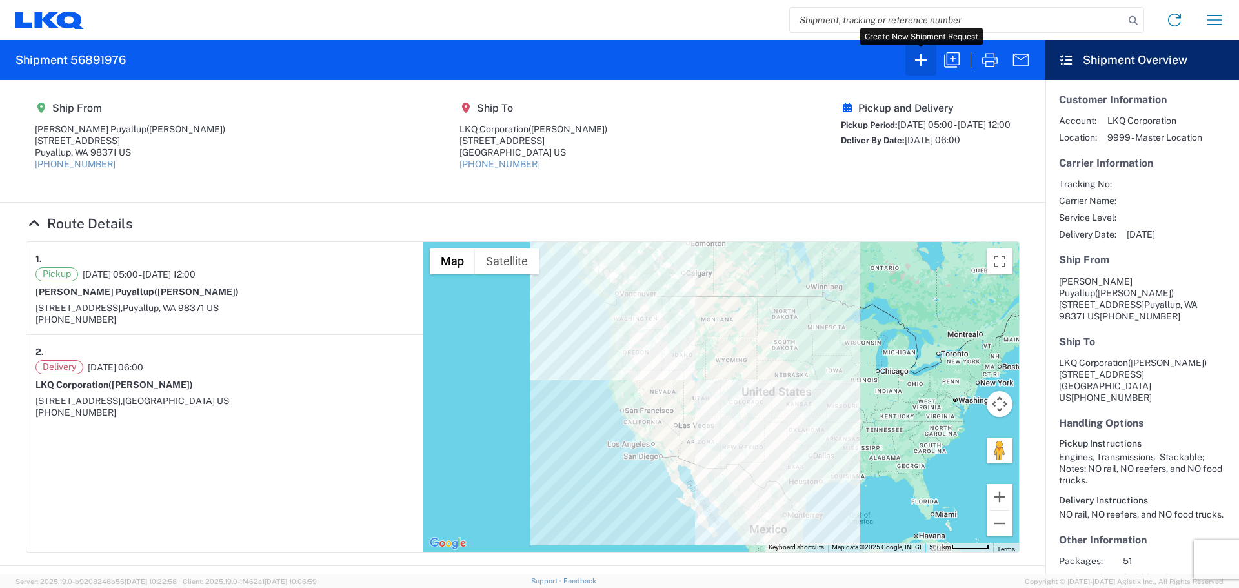
click at [918, 67] on icon "button" at bounding box center [920, 60] width 21 height 21
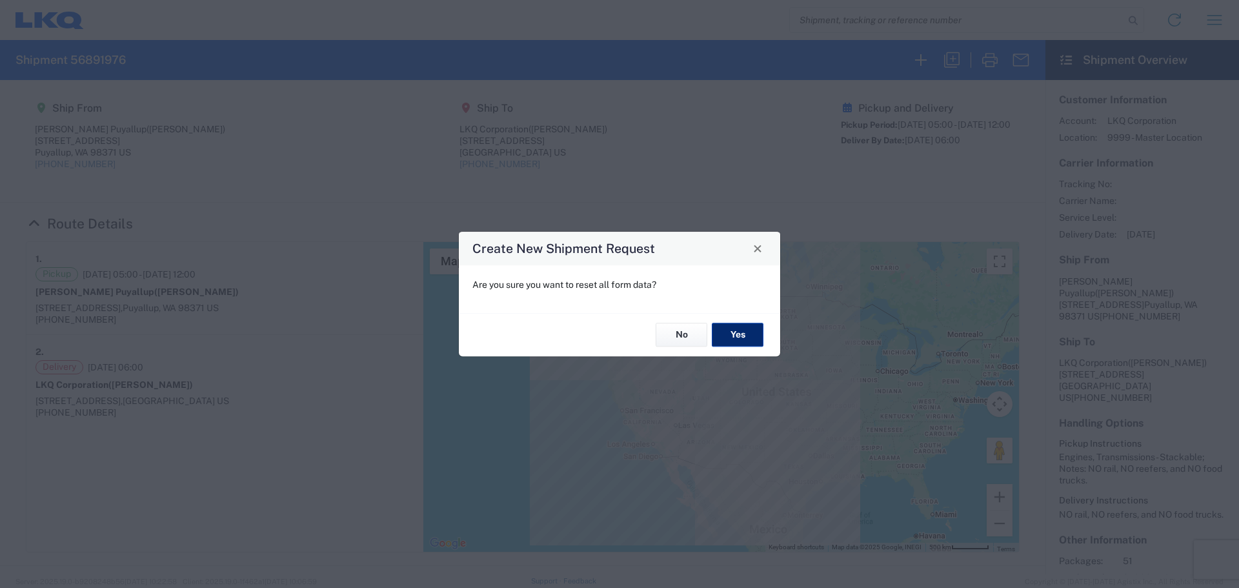
click at [739, 329] on button "Yes" at bounding box center [738, 335] width 52 height 24
select select "FULL"
select select "US"
select select "LBS"
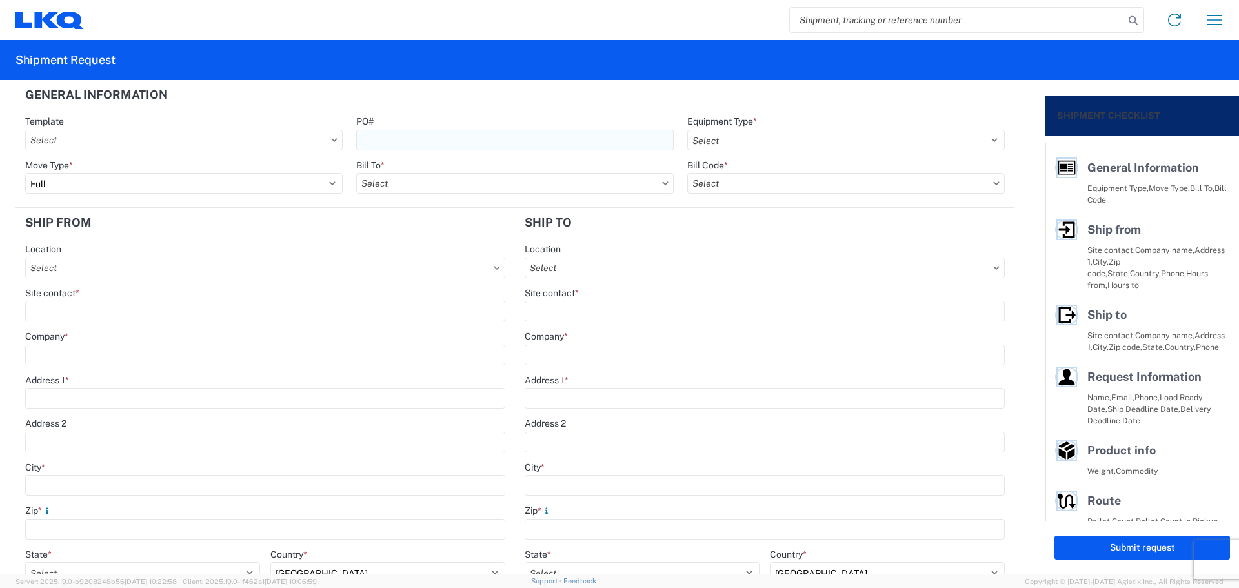
click at [434, 141] on input "PO#" at bounding box center [514, 140] width 317 height 21
type input "MMMBelleville092225"
click at [479, 112] on agx-form-section "General Information Template PO# MMMBelleville092225 Equipment Type * Select 53…" at bounding box center [514, 144] width 999 height 128
click at [794, 143] on select "Select 53’ Dry Van Flatbed Dropdeck (van) Lowboy (flatbed) Rail" at bounding box center [845, 140] width 317 height 21
select select "STDV"
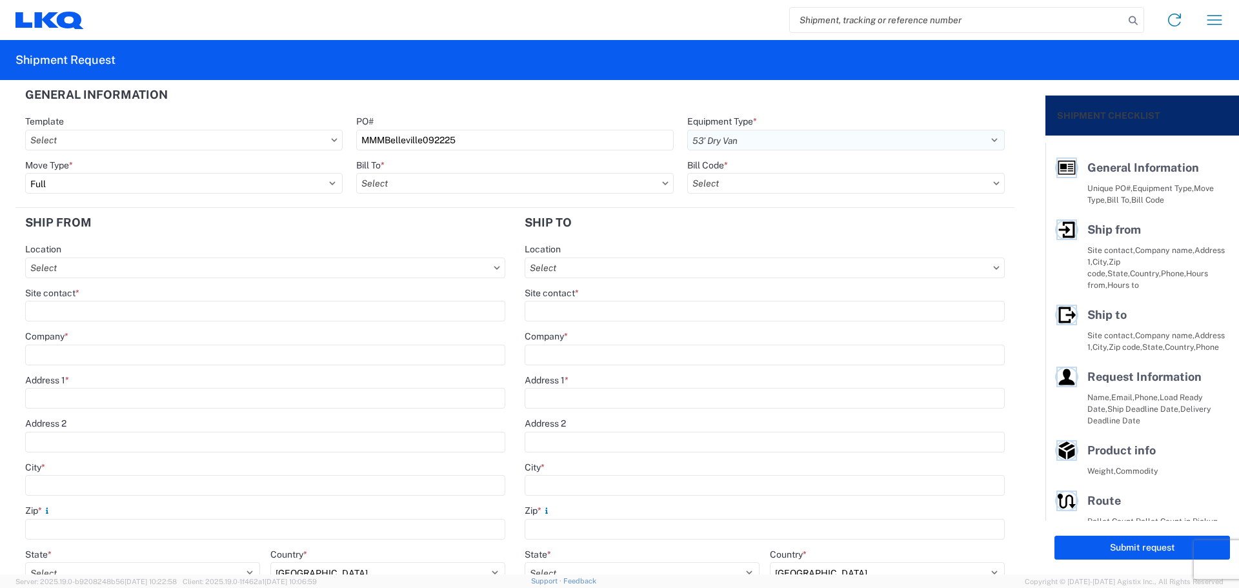
click at [687, 130] on select "Select 53’ Dry Van Flatbed Dropdeck (van) Lowboy (flatbed) Rail" at bounding box center [845, 140] width 317 height 21
click at [141, 184] on select "Select Full Partial TL" at bounding box center [183, 183] width 317 height 21
select select "PARTIAL_TL"
click at [25, 173] on select "Select Full Partial TL" at bounding box center [183, 183] width 317 height 21
click at [418, 179] on input "text" at bounding box center [514, 183] width 317 height 21
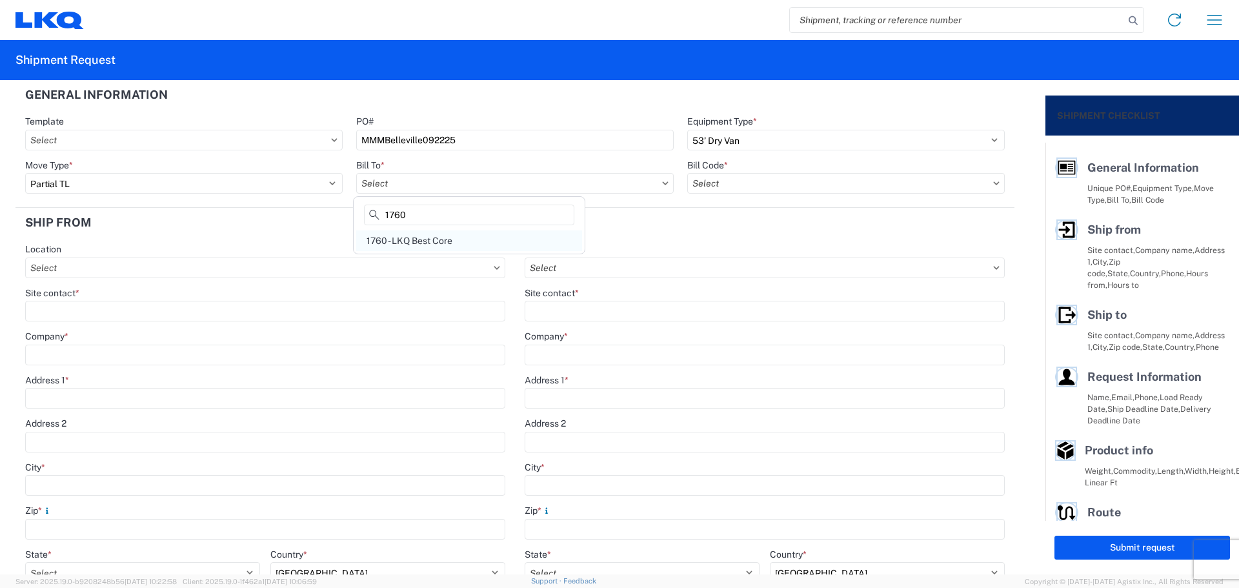
type input "1760"
click at [448, 242] on div "1760 - LKQ Best Core" at bounding box center [469, 240] width 226 height 21
type input "1760 - LKQ Best Core"
click at [735, 188] on input "text" at bounding box center [845, 183] width 317 height 21
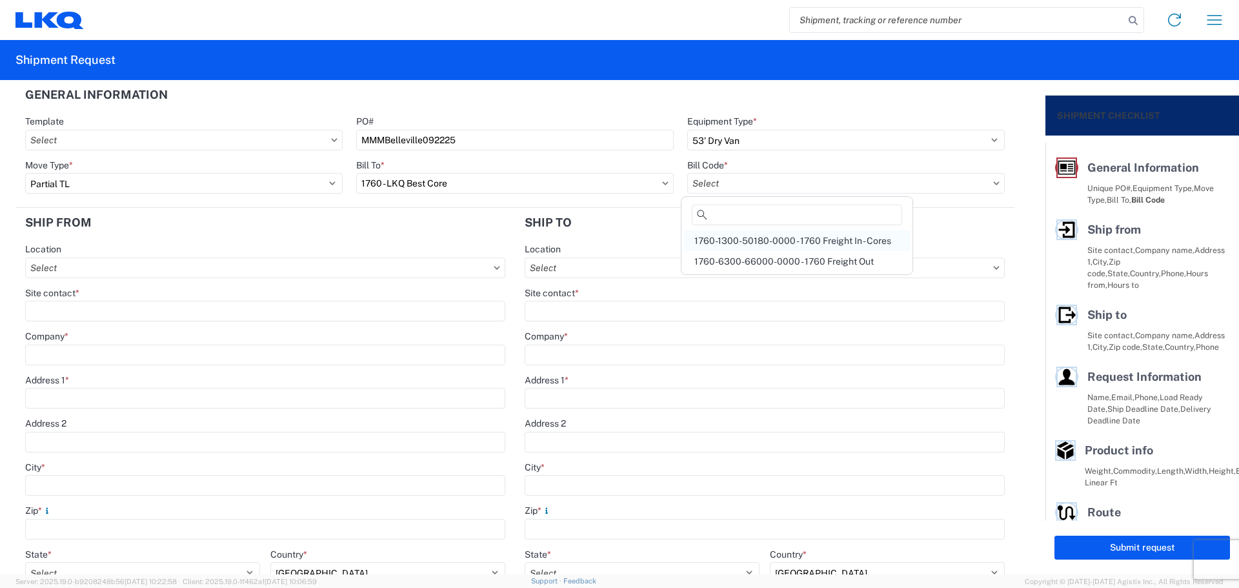
click at [799, 232] on div "1760-1300-50180-0000 - 1760 Freight In - Cores" at bounding box center [797, 240] width 226 height 21
type input "1760-1300-50180-0000 - 1760 Freight In - Cores"
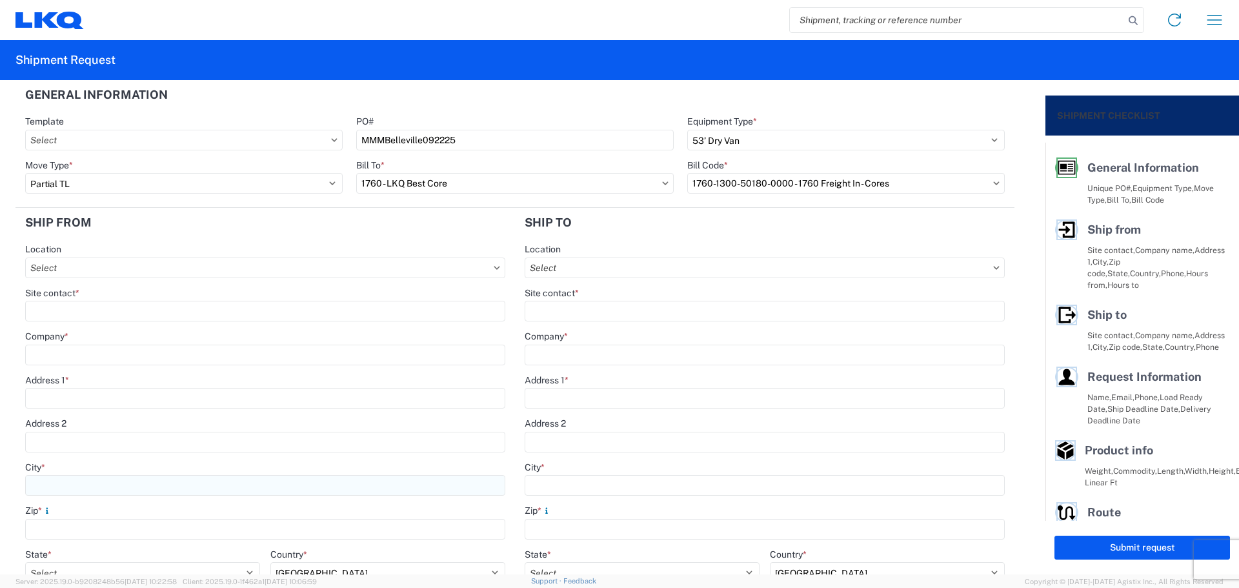
drag, startPoint x: 97, startPoint y: 483, endPoint x: 104, endPoint y: 486, distance: 8.1
click at [97, 483] on input "City *" at bounding box center [265, 485] width 480 height 21
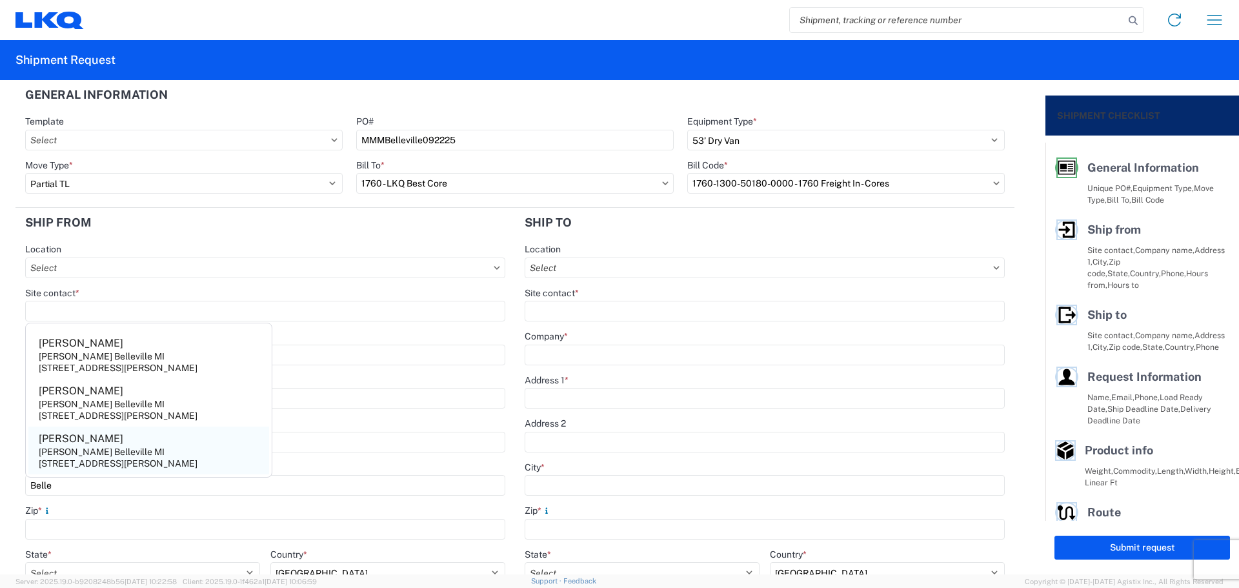
type input "Belle"
click at [111, 437] on agx-address-suggestion-item "[PERSON_NAME] Belleville MI [STREET_ADDRESS][PERSON_NAME]" at bounding box center [148, 450] width 241 height 48
type input "[PERSON_NAME]"
type input "[PERSON_NAME] Belleville MI"
type input "[STREET_ADDRESS][PERSON_NAME]"
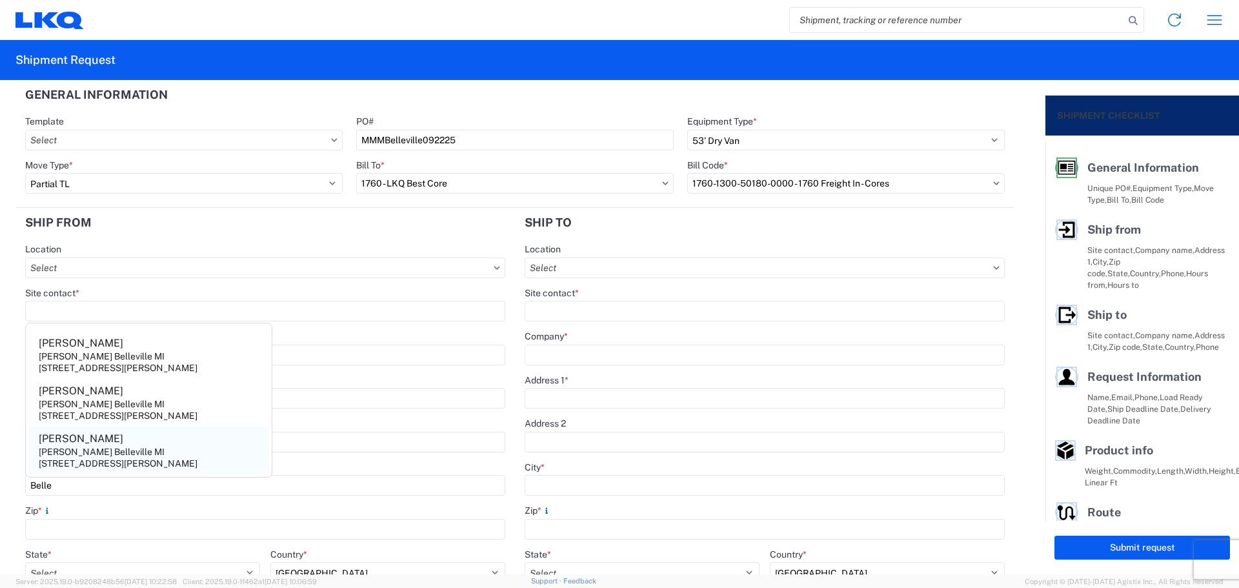
type input "[GEOGRAPHIC_DATA]"
type input "48111"
select select "MI"
type input "[PHONE_NUMBER]"
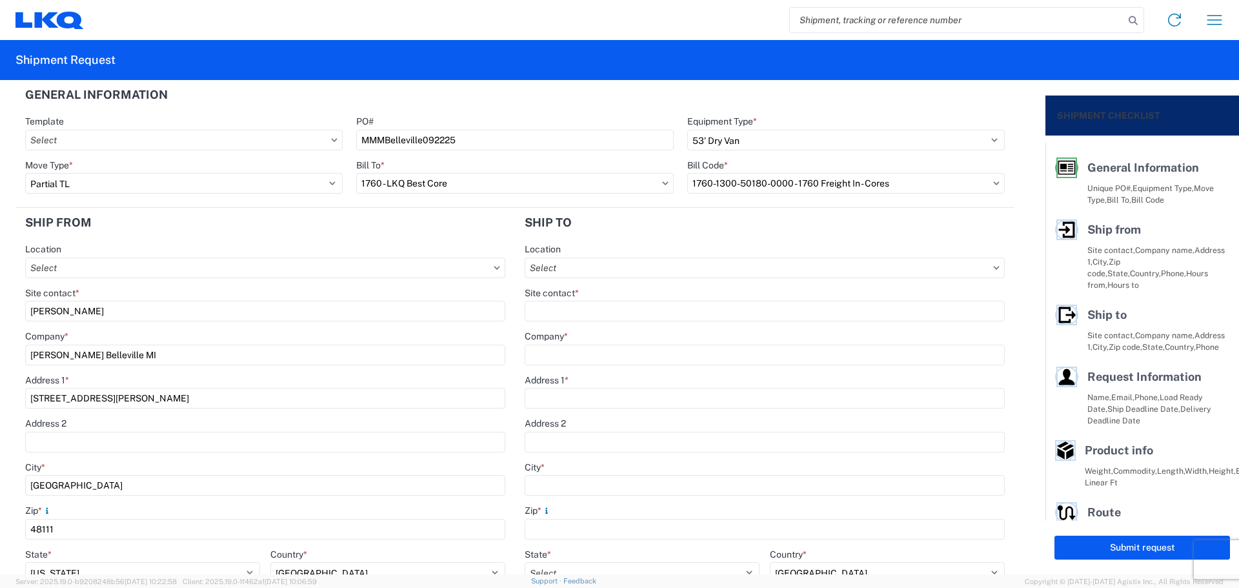
drag, startPoint x: 77, startPoint y: 313, endPoint x: 0, endPoint y: 315, distance: 76.8
click at [0, 315] on form "General Information Template PO# MMMBelleville092225 Equipment Type * Select 53…" at bounding box center [522, 327] width 1045 height 494
type input "[PERSON_NAME]"
click at [94, 210] on header "Ship from" at bounding box center [264, 222] width 499 height 29
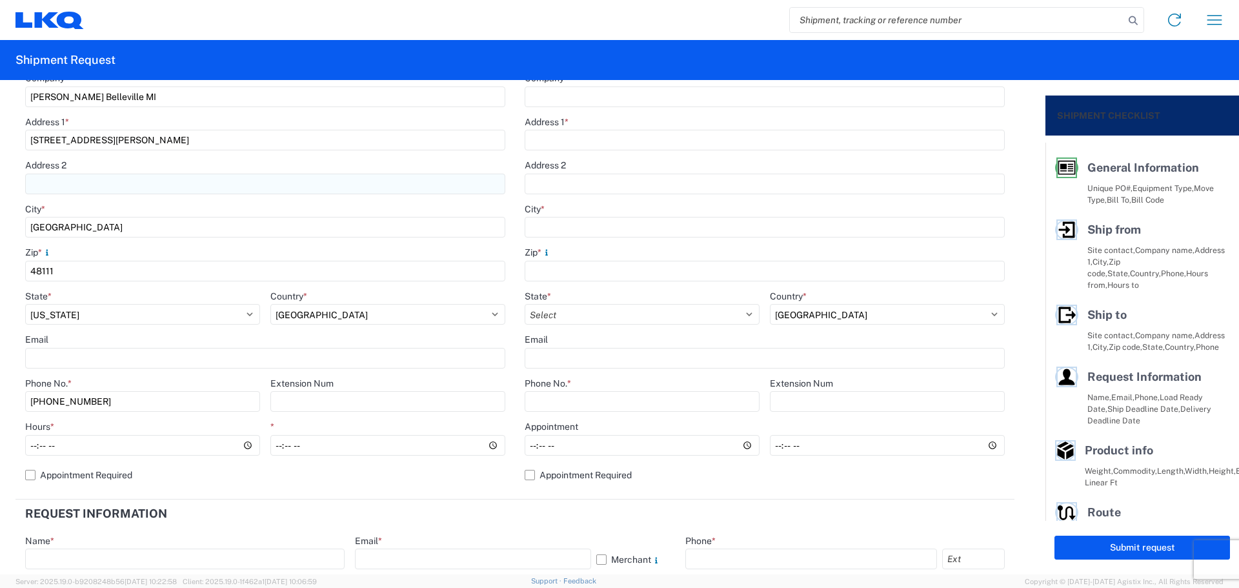
scroll to position [344, 0]
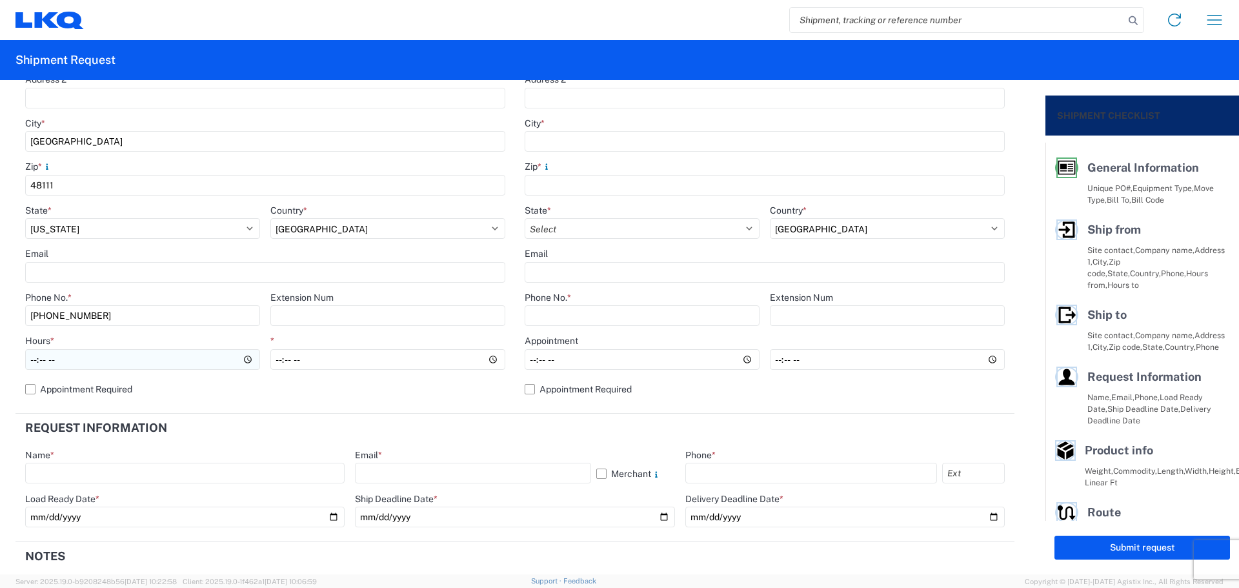
click at [30, 360] on input "Hours *" at bounding box center [142, 359] width 235 height 21
type input "08:00"
type input "14:00"
click at [534, 411] on agx-form-section "Ship to Location Site contact * Company * Address 1 * Address 2 City * Zip * St…" at bounding box center [764, 139] width 499 height 550
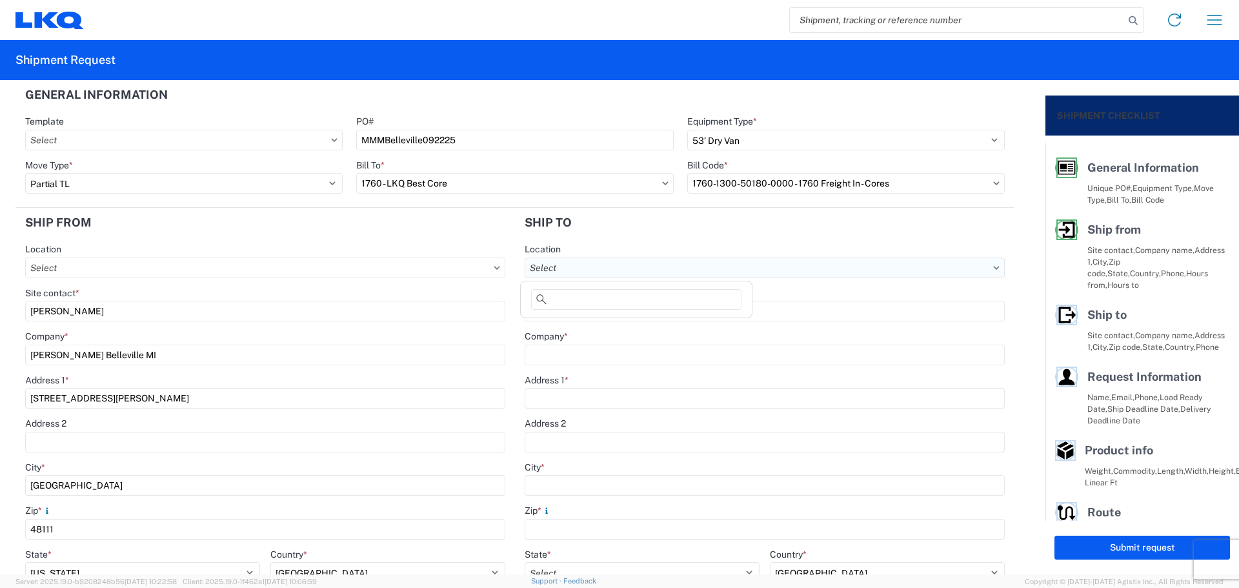
click at [617, 264] on input "text" at bounding box center [764, 267] width 480 height 21
type input "1635"
click at [608, 328] on div "1635 - [PERSON_NAME]" at bounding box center [636, 325] width 226 height 21
type input "1635 - [PERSON_NAME]"
type input "[PERSON_NAME]"
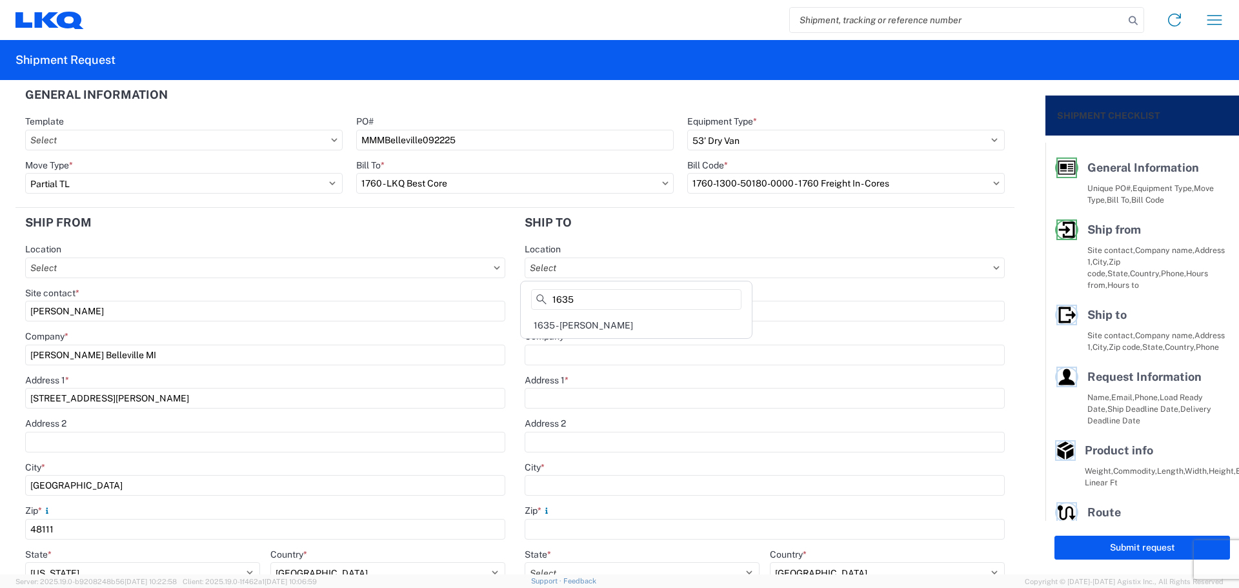
type input "LKQ Corporation"
type input "[STREET_ADDRESS][PERSON_NAME]"
type input "Suite C"
type input "Alsip"
type input "60803"
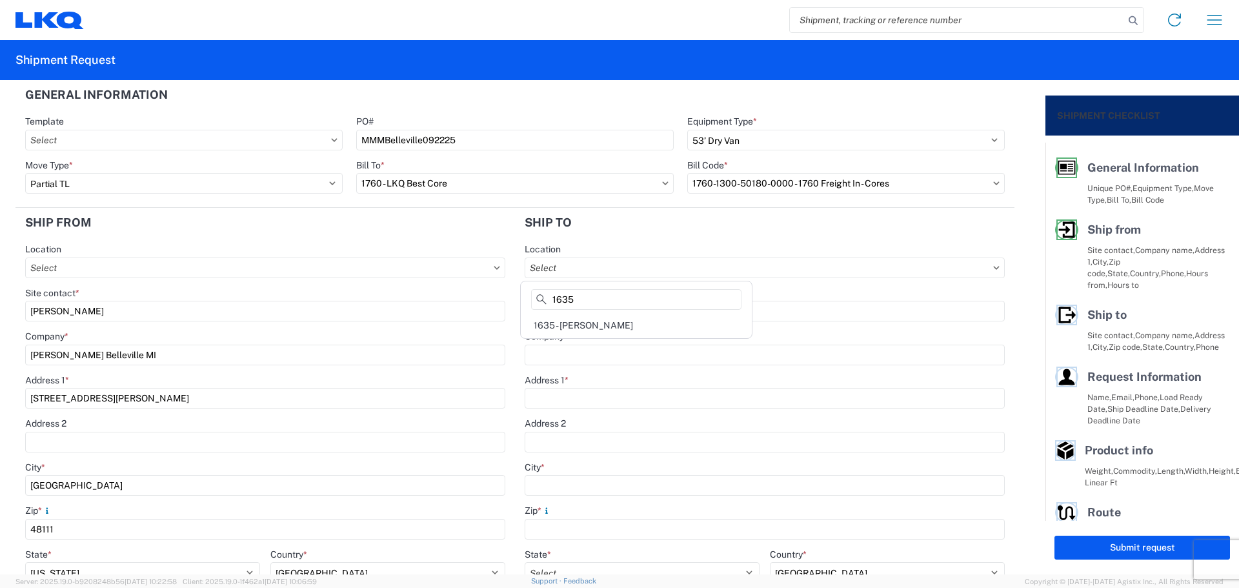
type input "[EMAIL_ADDRESS][DOMAIN_NAME]"
select select "US"
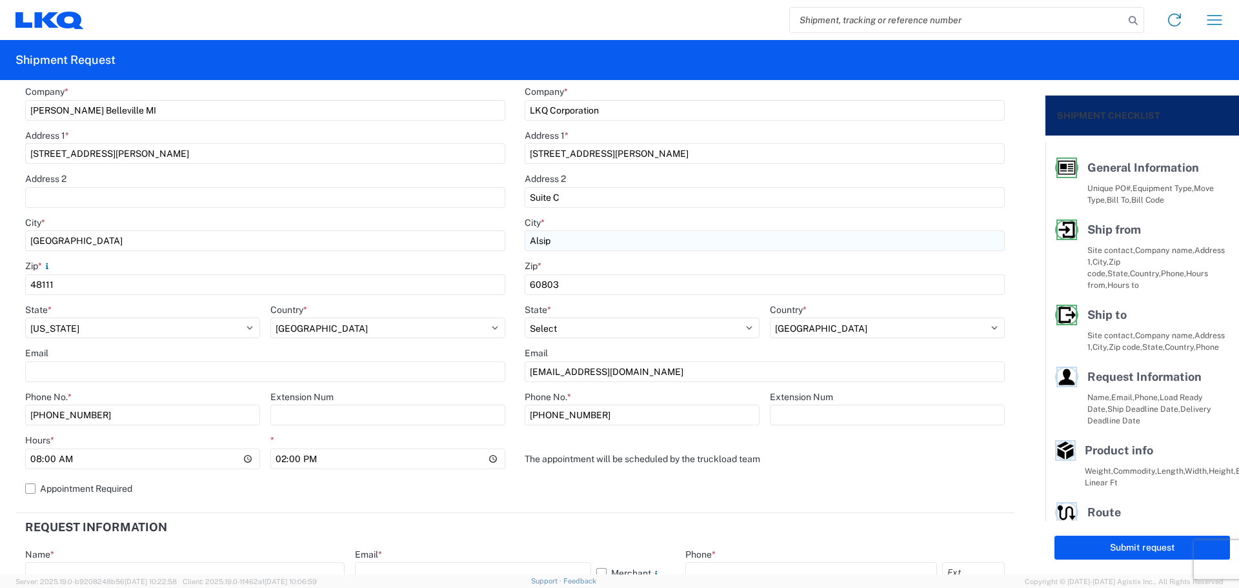
scroll to position [430, 0]
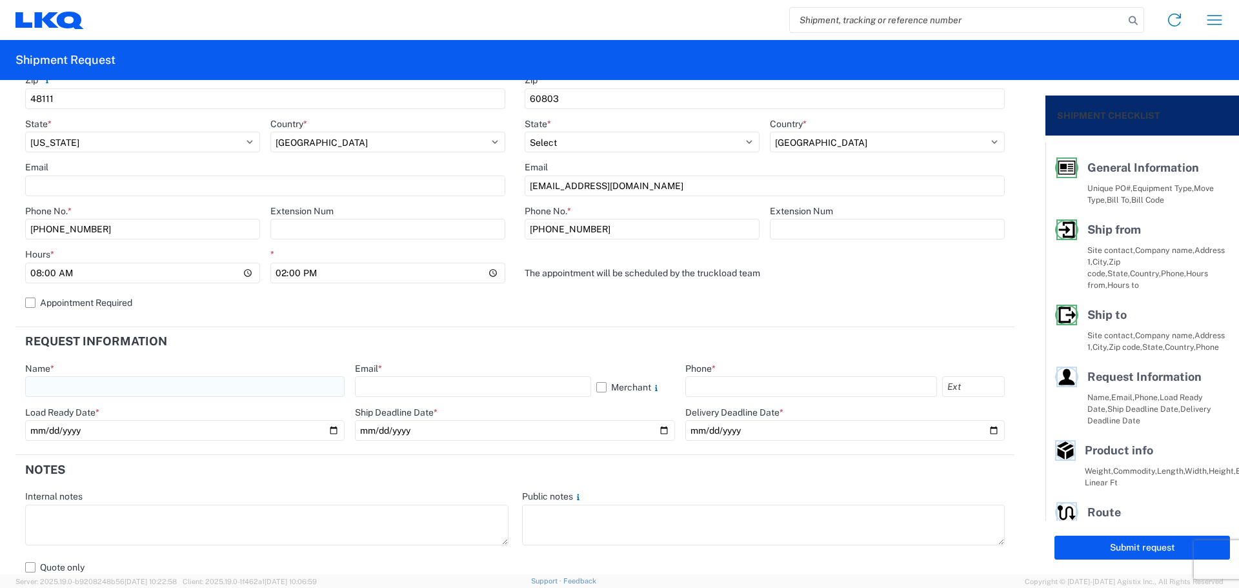
click at [136, 395] on input "text" at bounding box center [184, 386] width 319 height 21
type input "[PERSON_NAME]"
click at [432, 379] on input "text" at bounding box center [472, 386] width 235 height 21
type input "[EMAIL_ADDRESS][DOMAIN_NAME]"
click at [703, 383] on input "text" at bounding box center [811, 386] width 252 height 21
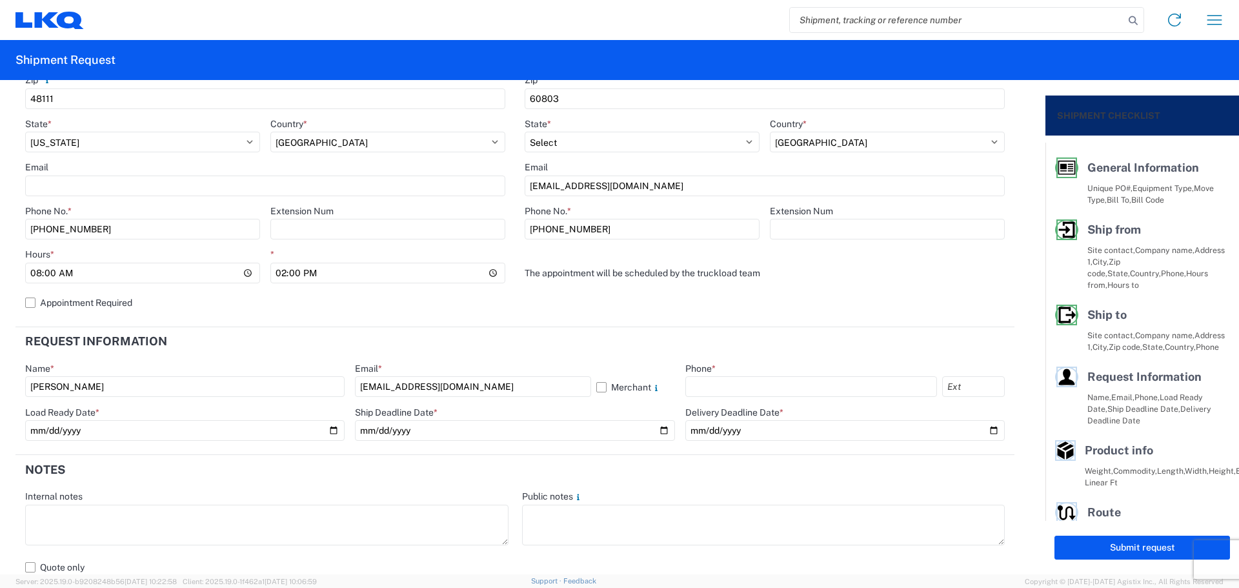
type input "[PHONE_NUMBER]"
click at [326, 430] on input "date" at bounding box center [184, 430] width 319 height 21
type input "[DATE]"
click at [660, 431] on input "date" at bounding box center [514, 430] width 319 height 21
type input "[DATE]"
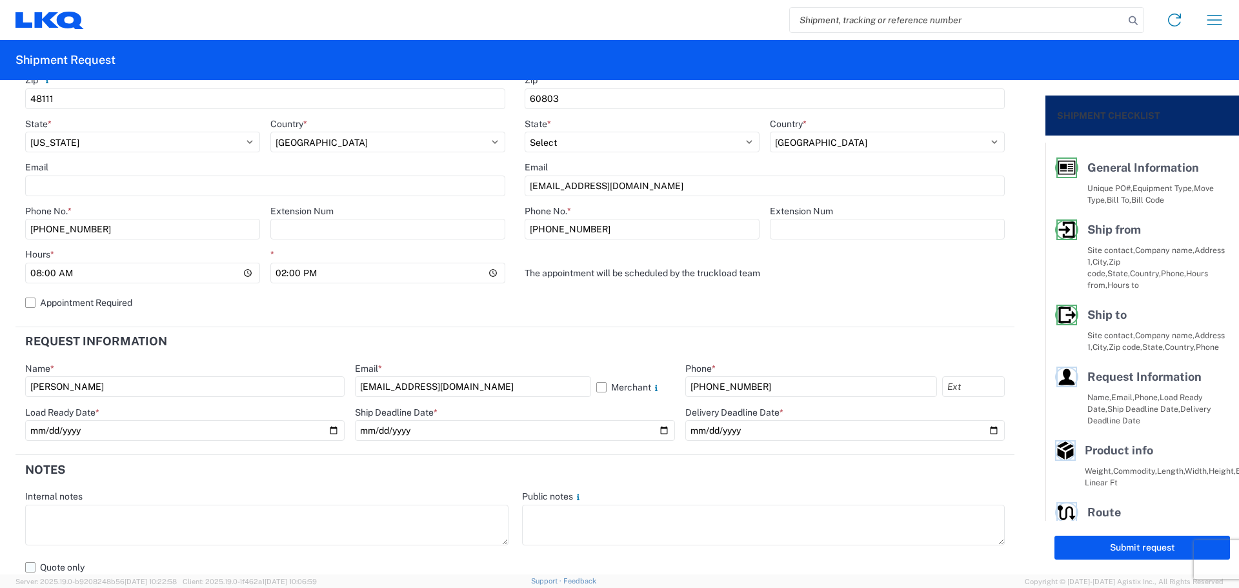
scroll to position [602, 0]
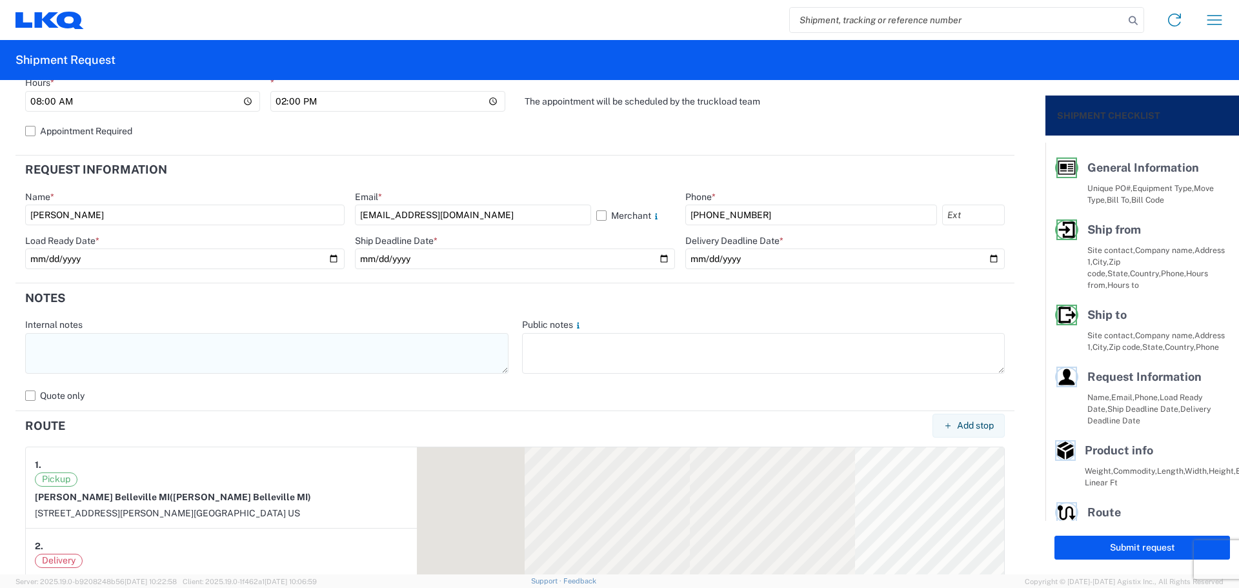
click at [224, 353] on textarea at bounding box center [266, 353] width 483 height 41
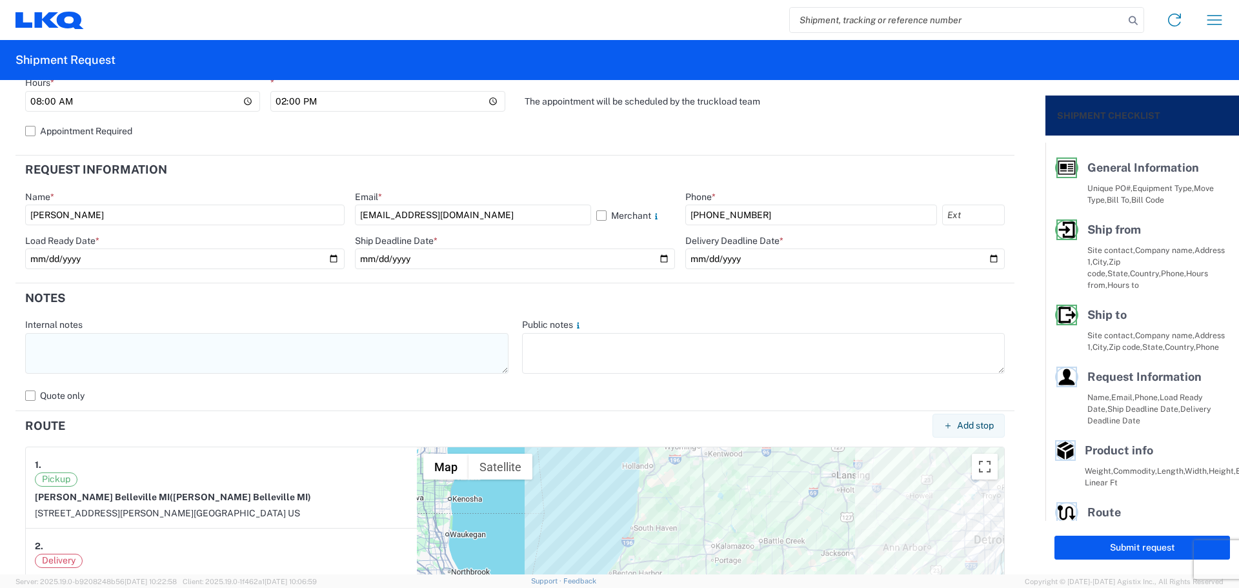
paste textarea "NO rail, NO reefers, and NO food trucks."
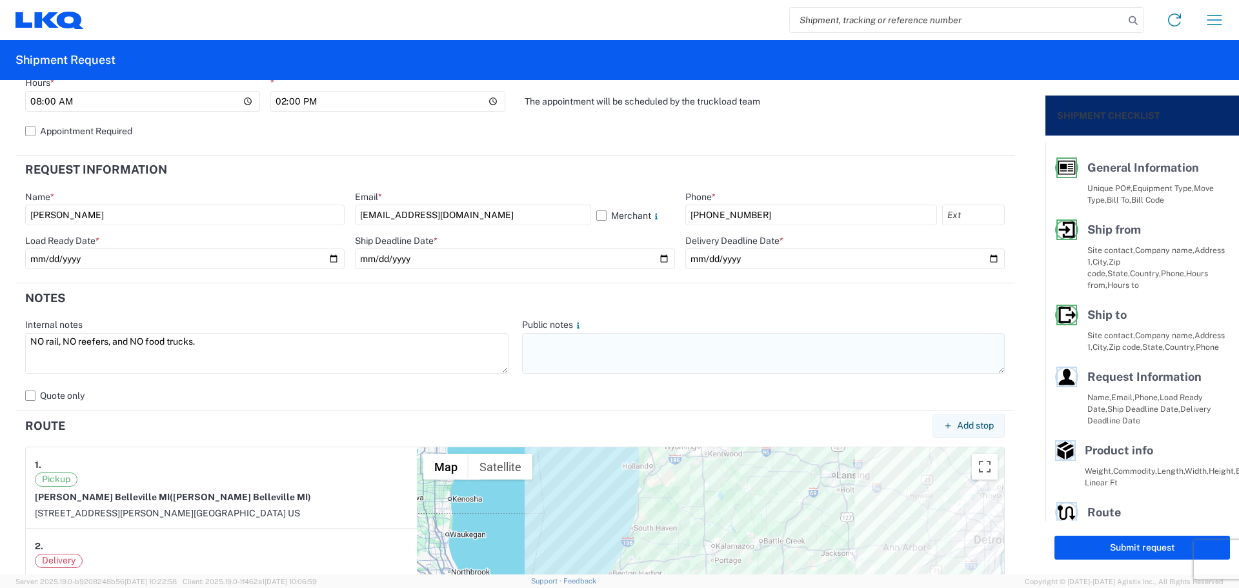
type textarea "NO rail, NO reefers, and NO food trucks."
click at [572, 347] on textarea at bounding box center [763, 353] width 483 height 41
paste textarea "NO rail, NO reefers, and NO food trucks."
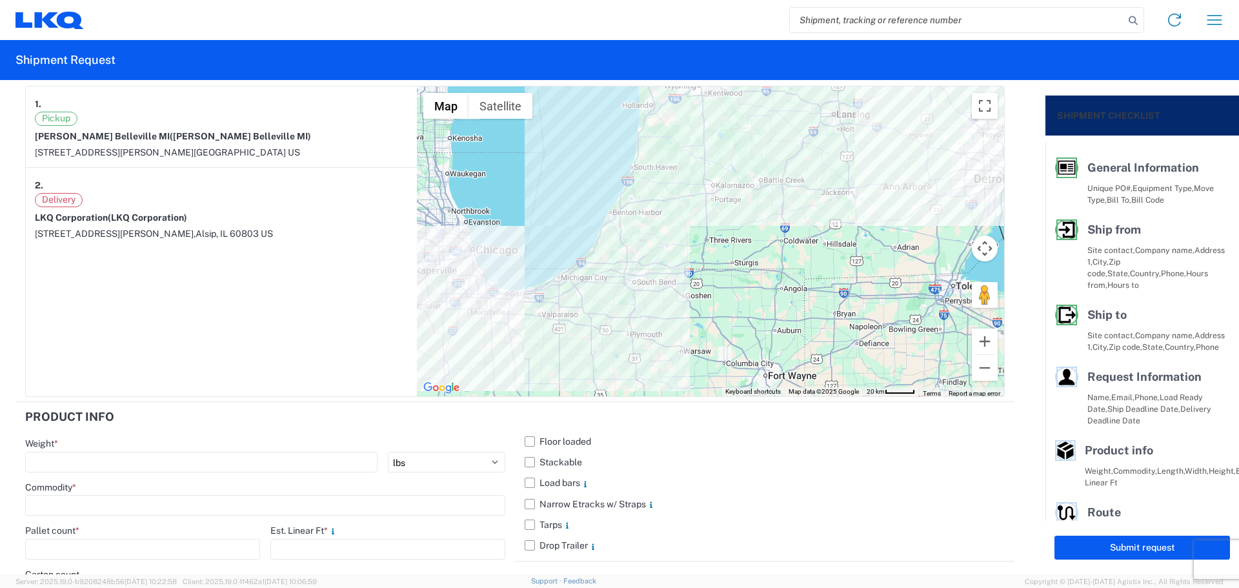
scroll to position [1139, 0]
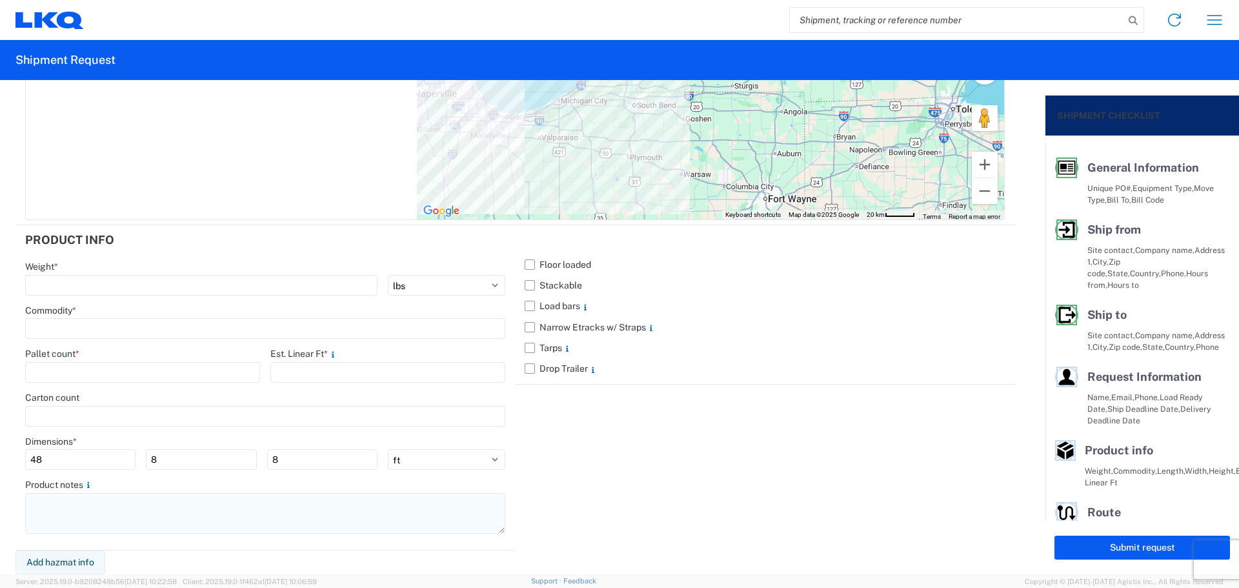
type textarea "NO rail, NO reefers, and NO food trucks."
click at [85, 533] on textarea at bounding box center [265, 513] width 480 height 41
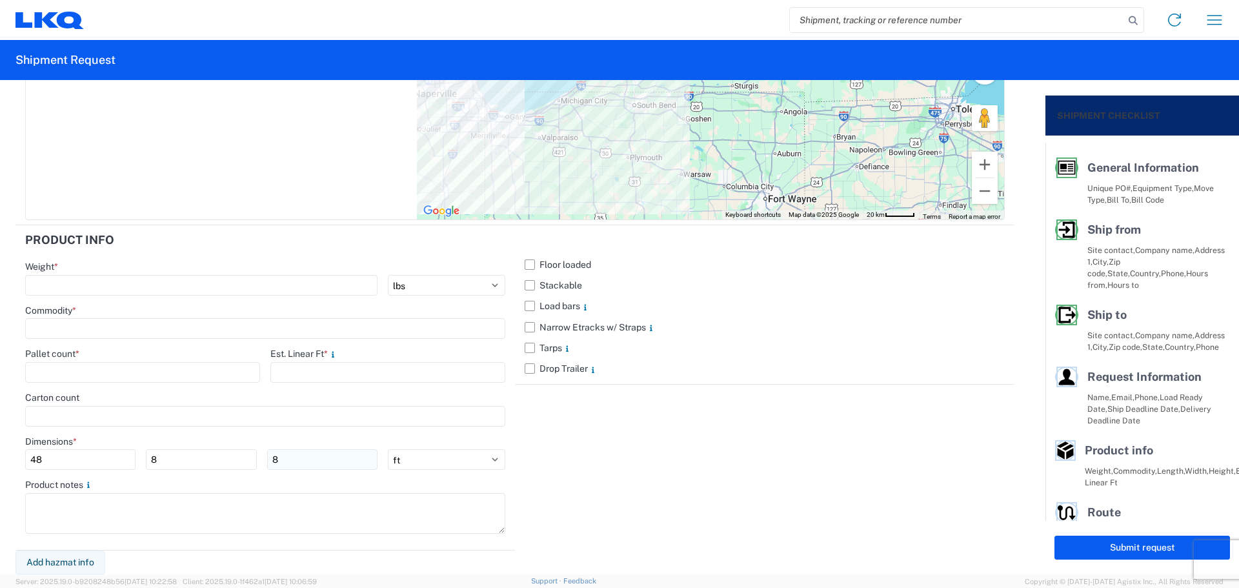
paste textarea "NO rail, NO reefers, and NO food trucks."
type textarea "NO rail, NO reefers, and NO food trucks."
click at [525, 284] on label "Stackable" at bounding box center [764, 285] width 480 height 21
click at [0, 0] on input "Stackable" at bounding box center [0, 0] width 0 height 0
click at [150, 291] on input "number" at bounding box center [201, 285] width 352 height 21
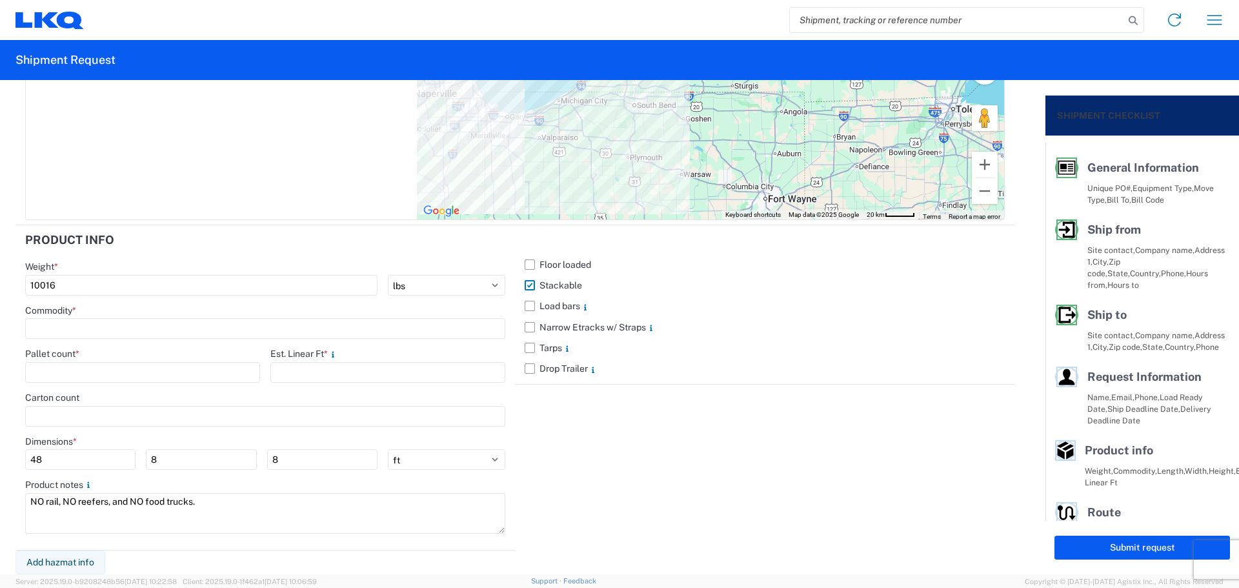
type input "10016"
click at [130, 317] on div "Commodity *" at bounding box center [265, 321] width 480 height 35
click at [128, 323] on input at bounding box center [265, 328] width 480 height 21
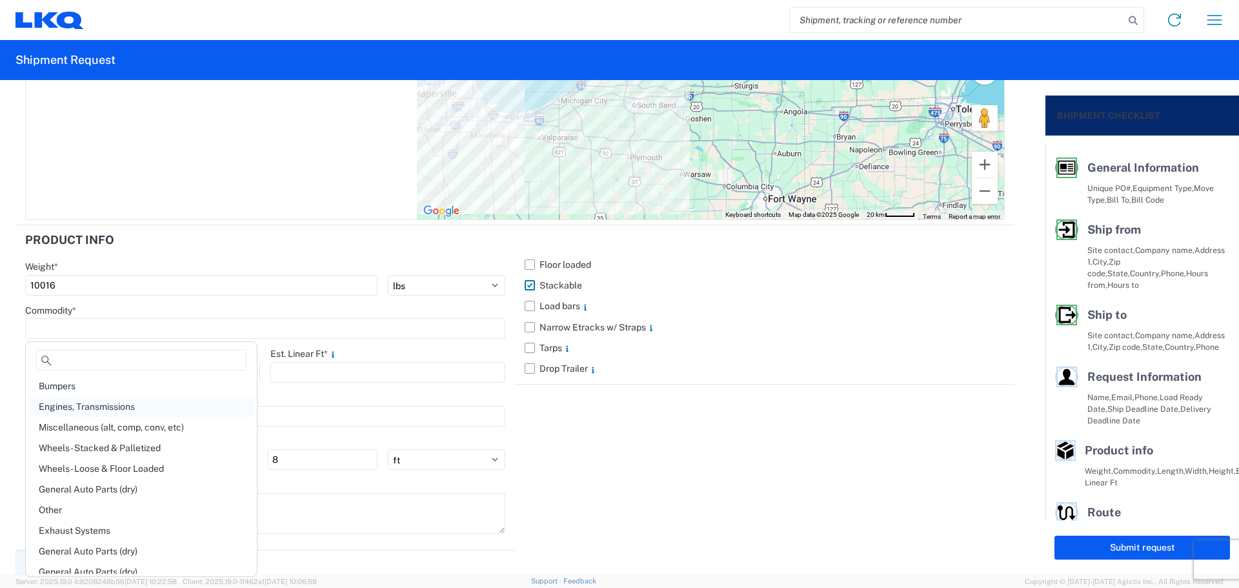
click at [139, 404] on div "Engines, Transmissions" at bounding box center [141, 406] width 226 height 21
type input "Engines, Transmissions"
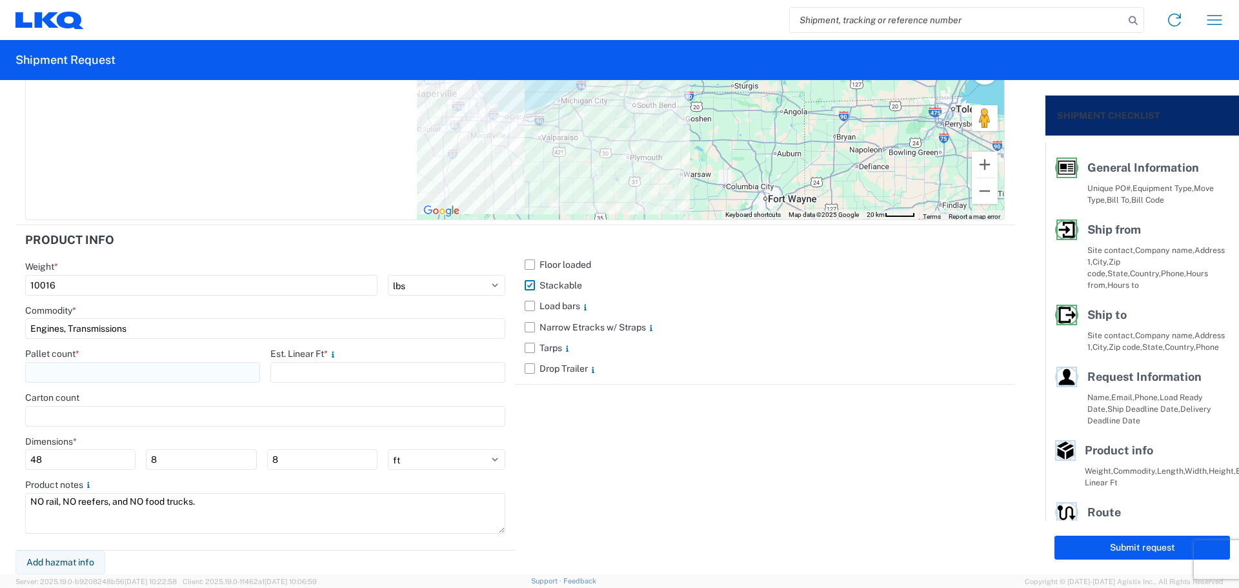
click at [115, 370] on input "number" at bounding box center [142, 372] width 235 height 21
type input "12"
click at [357, 366] on input "number" at bounding box center [387, 372] width 235 height 21
type input "16"
click at [629, 444] on div "Floor loaded Stackable Load bars Narrow Etracks w/ Straps Tarps Drop Trailer" at bounding box center [764, 387] width 499 height 325
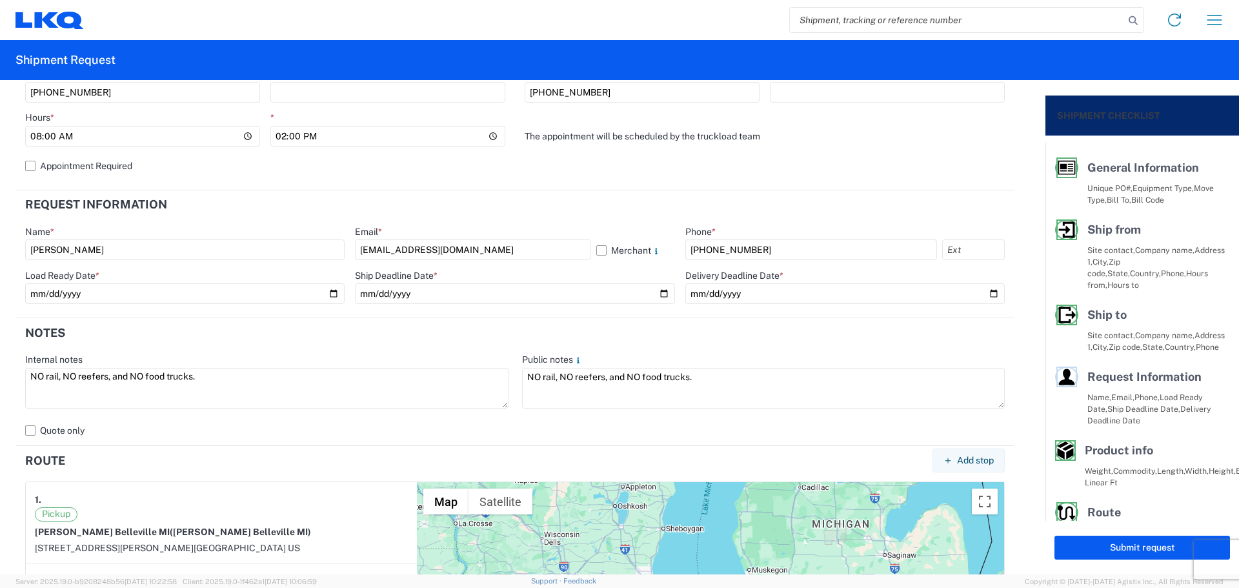
scroll to position [537, 0]
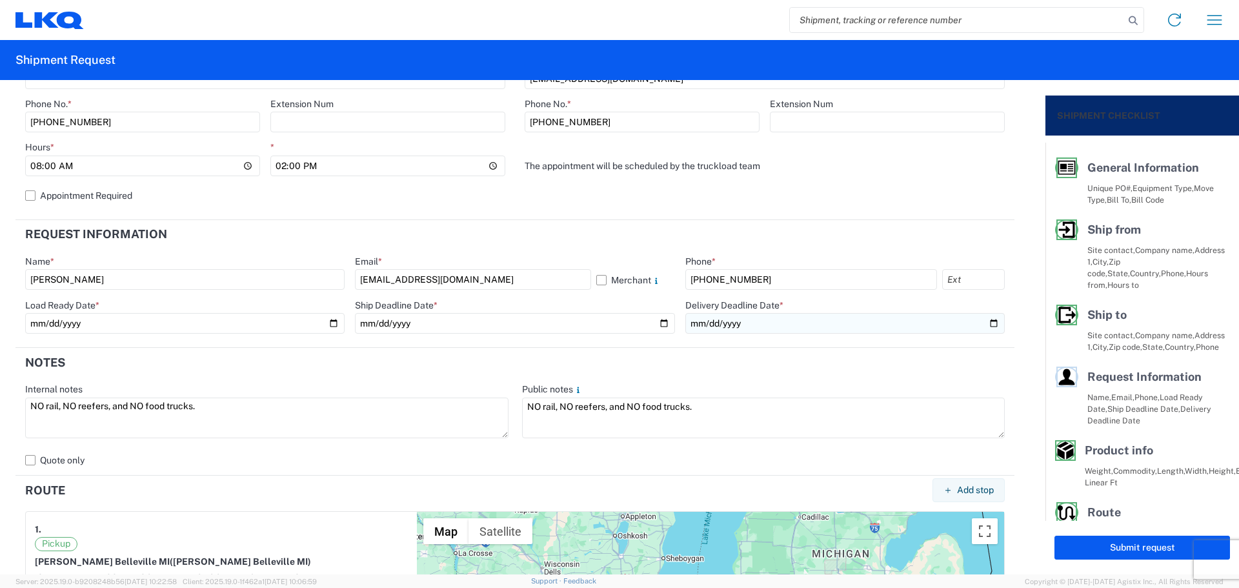
click at [986, 321] on input "date" at bounding box center [844, 323] width 319 height 21
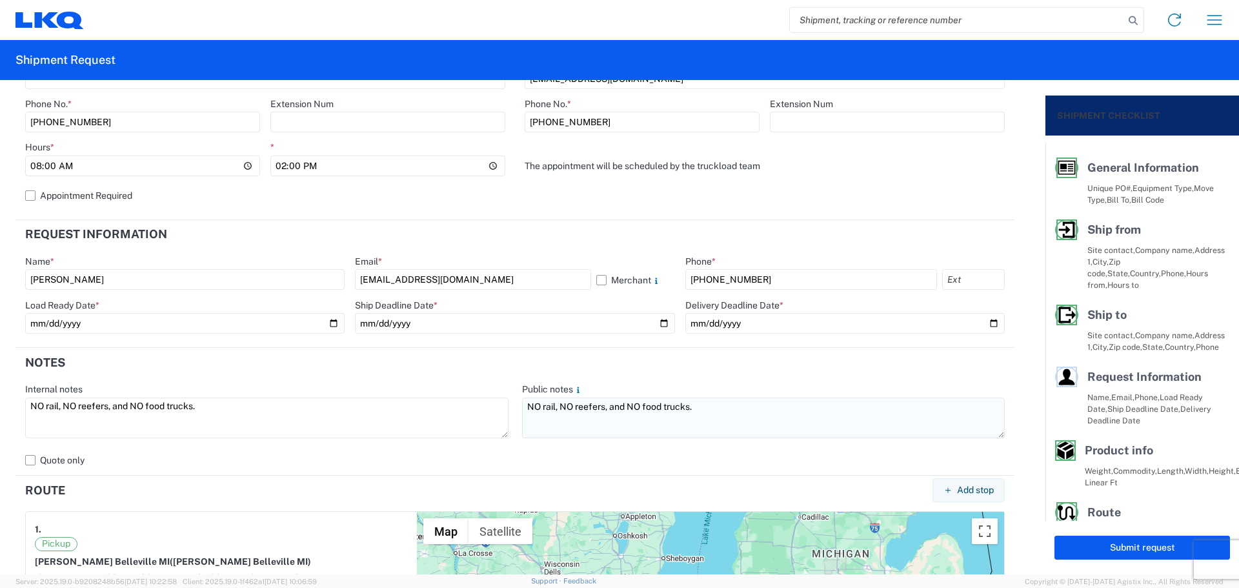
type input "[DATE]"
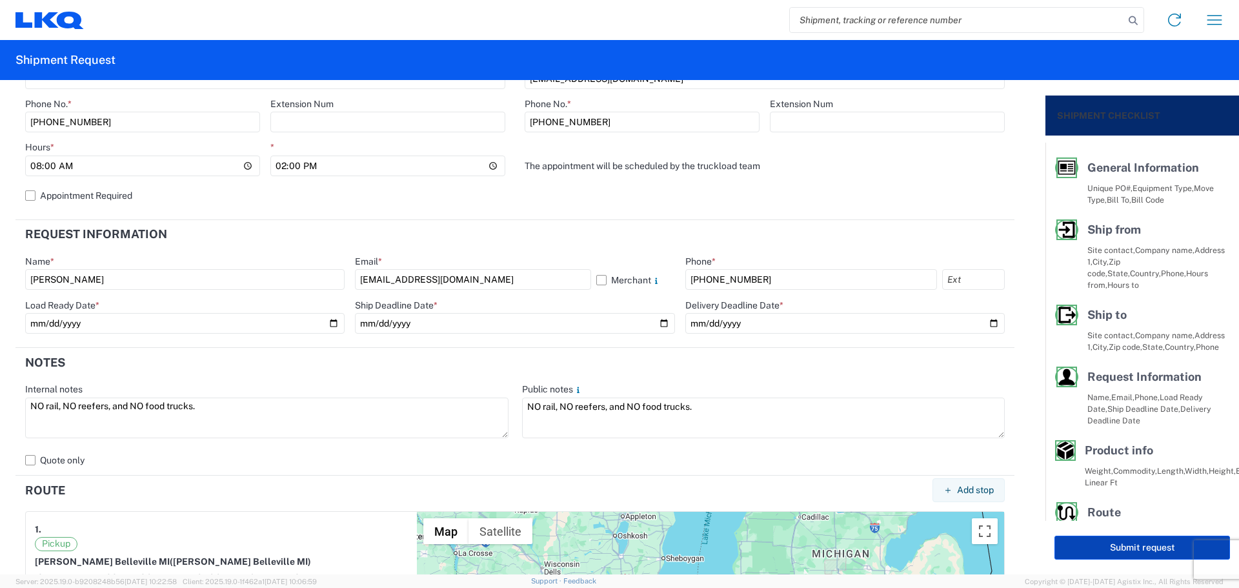
click at [1128, 541] on button "Submit request" at bounding box center [1141, 547] width 175 height 24
select select "US"
select select "IL"
select select "US"
